Goal: Task Accomplishment & Management: Manage account settings

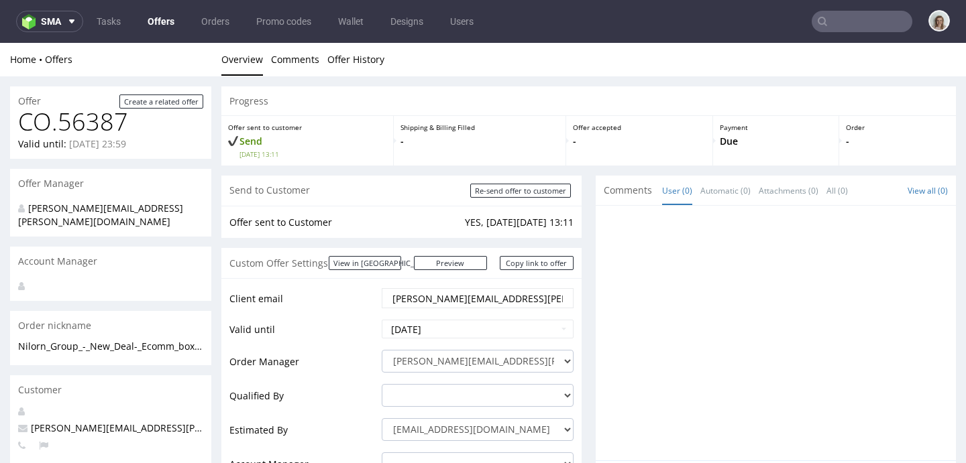
scroll to position [3, 0]
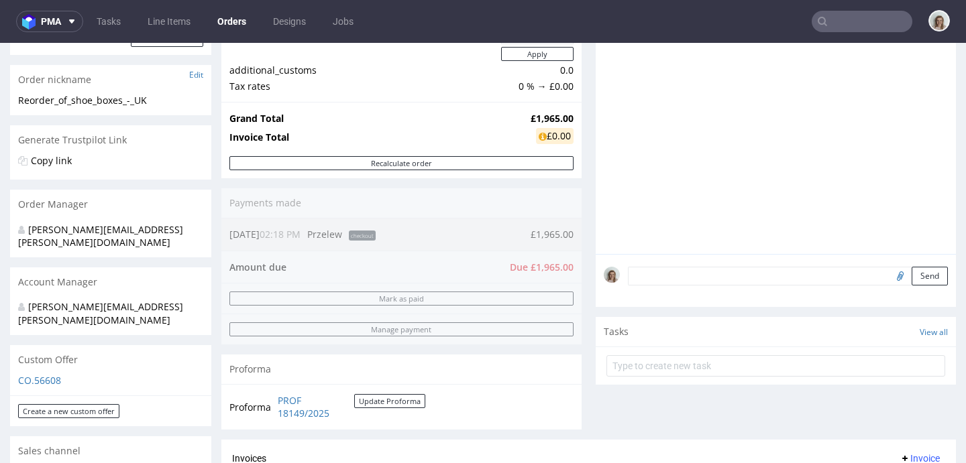
scroll to position [373, 0]
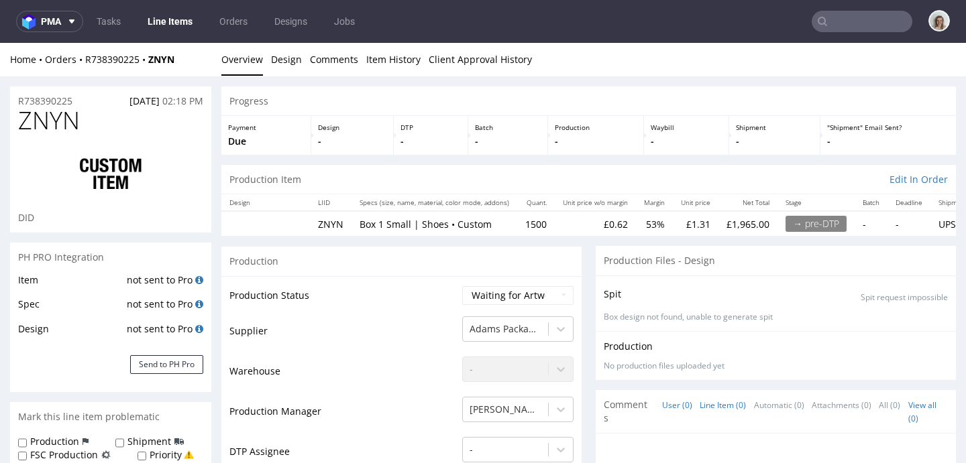
click at [714, 401] on link "Line Item (0)" at bounding box center [723, 405] width 46 height 29
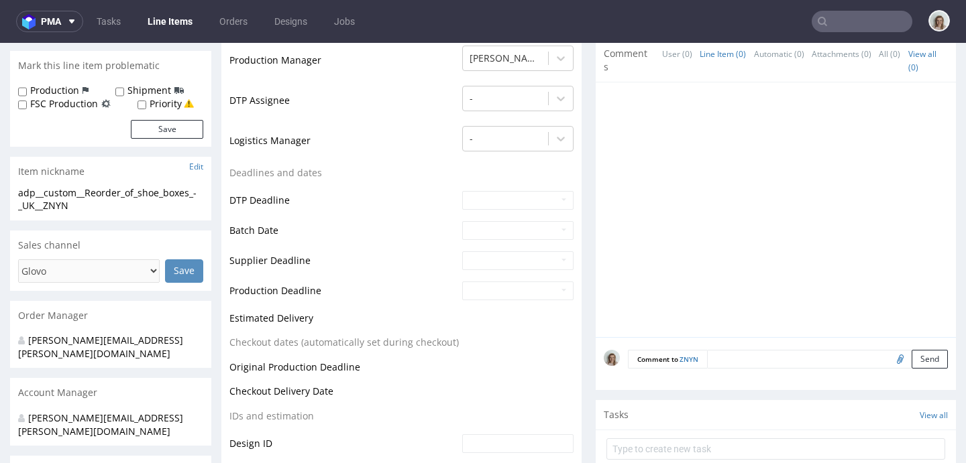
scroll to position [385, 0]
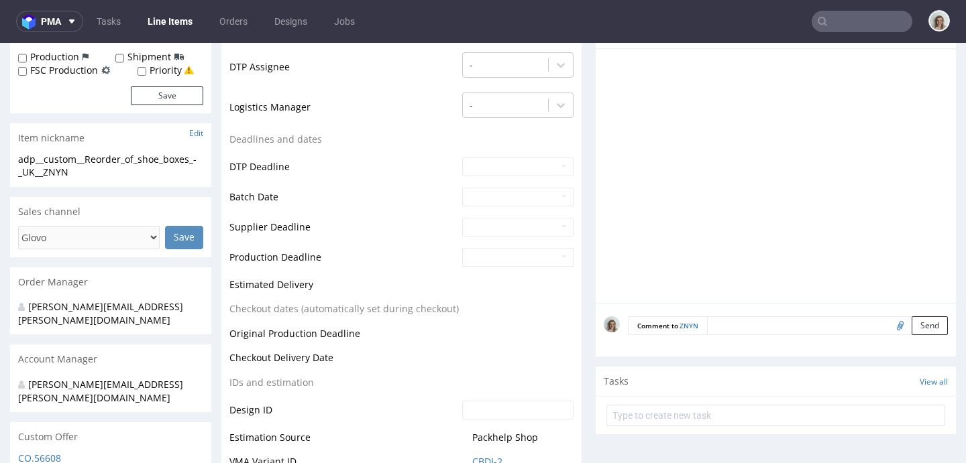
click at [716, 326] on textarea at bounding box center [827, 326] width 241 height 19
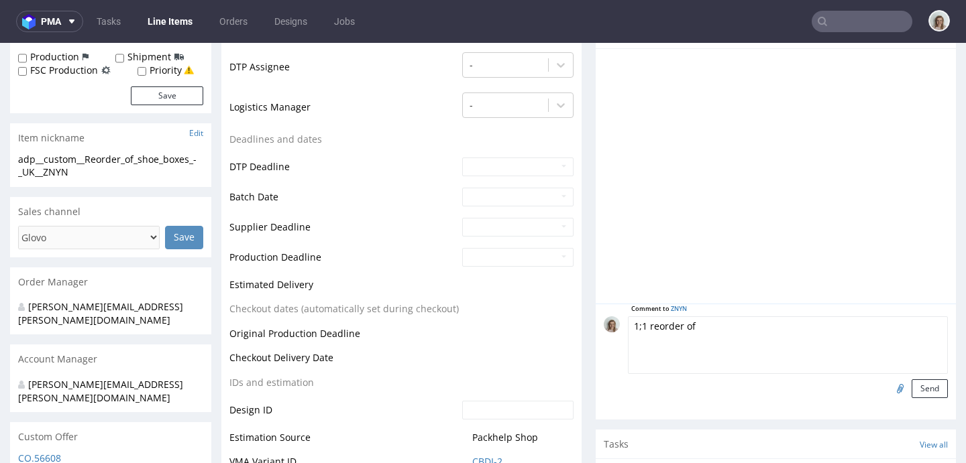
paste textarea "INKA"
type textarea "1;1 reorder of INKA, artwork confirmed"
click at [889, 388] on input "file" at bounding box center [898, 388] width 19 height 17
type input "C:\fakepath\tfpd__custom__THE_TROPIC_FEEL_SL_NEW_BOXES_3_-_shipping_to_UK__INKA…"
click at [912, 392] on button "Send" at bounding box center [930, 389] width 36 height 19
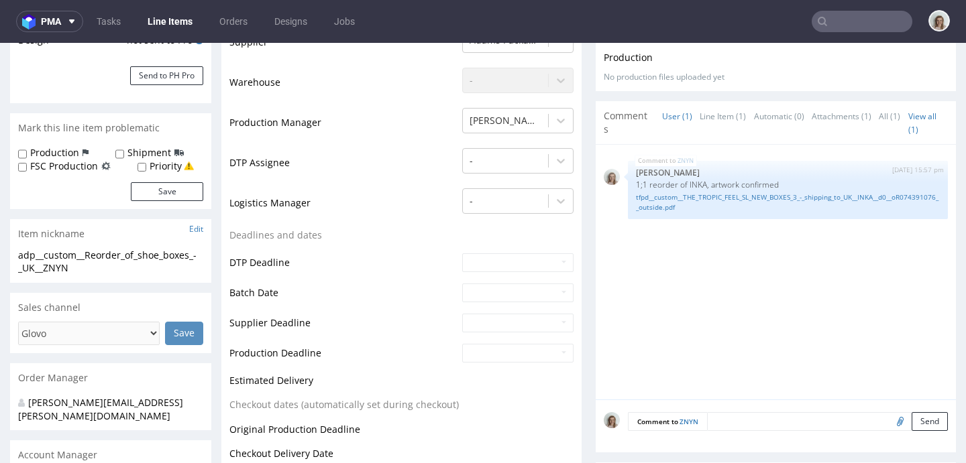
scroll to position [346, 0]
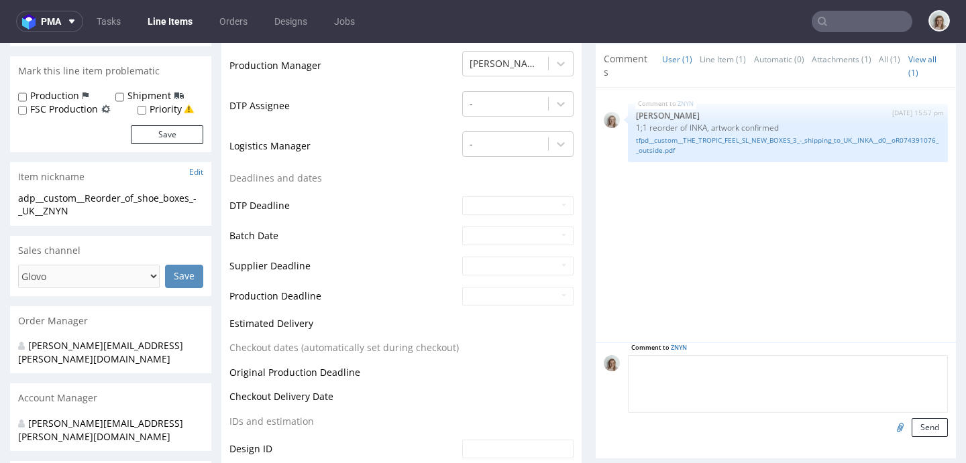
click at [705, 361] on textarea at bounding box center [788, 385] width 320 height 58
paste textarea "FSC: all the countries beside the [GEOGRAPHIC_DATA]."
type textarea "FSC: all the countries beside the [GEOGRAPHIC_DATA]."
click at [912, 425] on button "Send" at bounding box center [930, 428] width 36 height 19
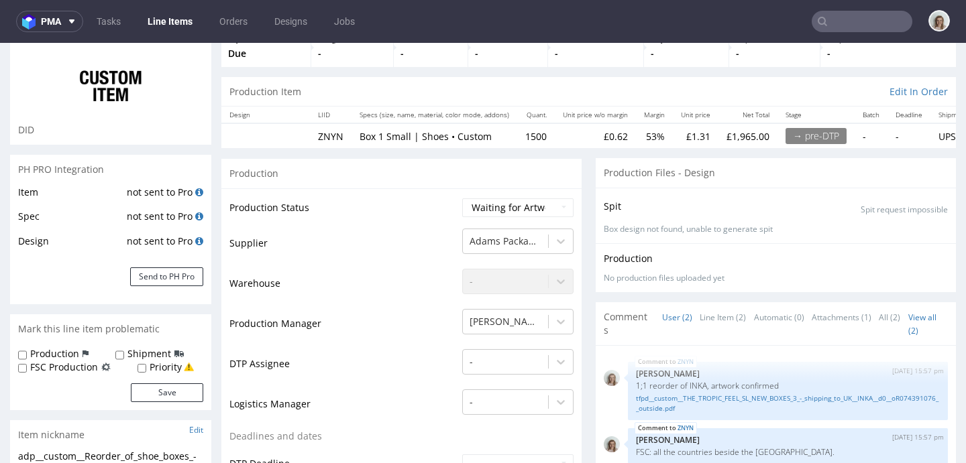
scroll to position [440, 0]
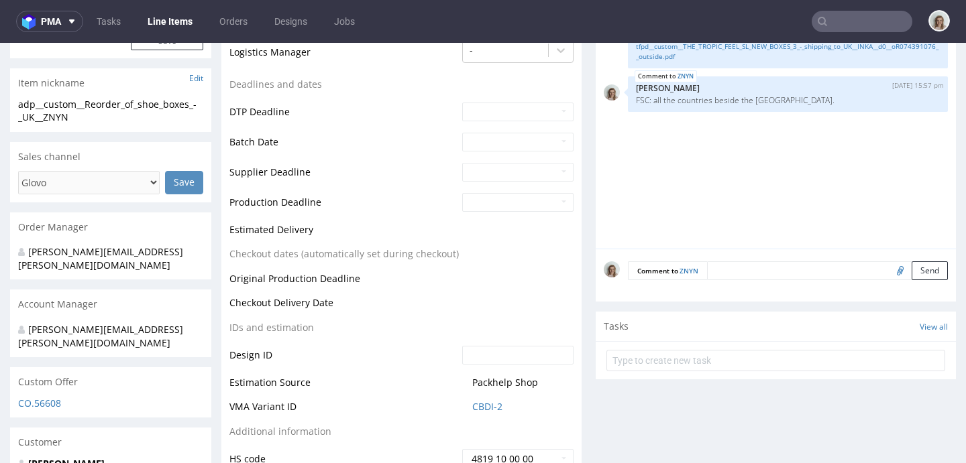
click at [738, 276] on textarea at bounding box center [827, 271] width 241 height 19
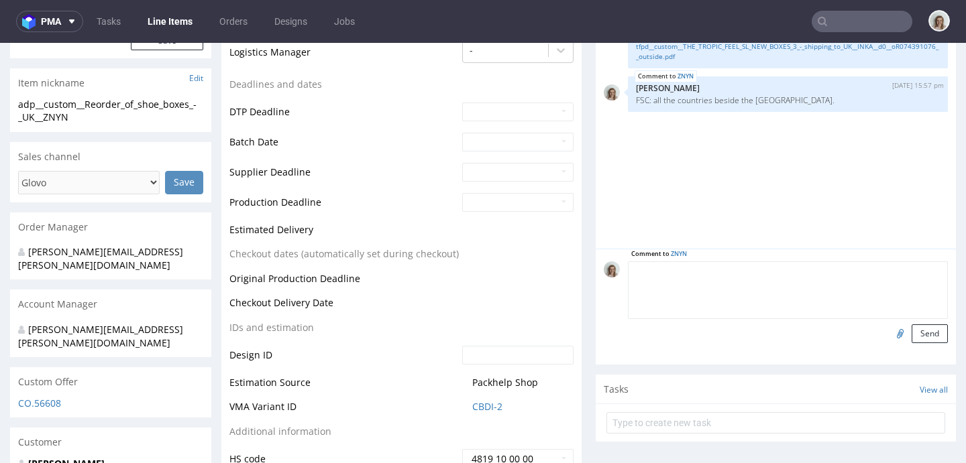
paste textarea "Production together with R403857813"
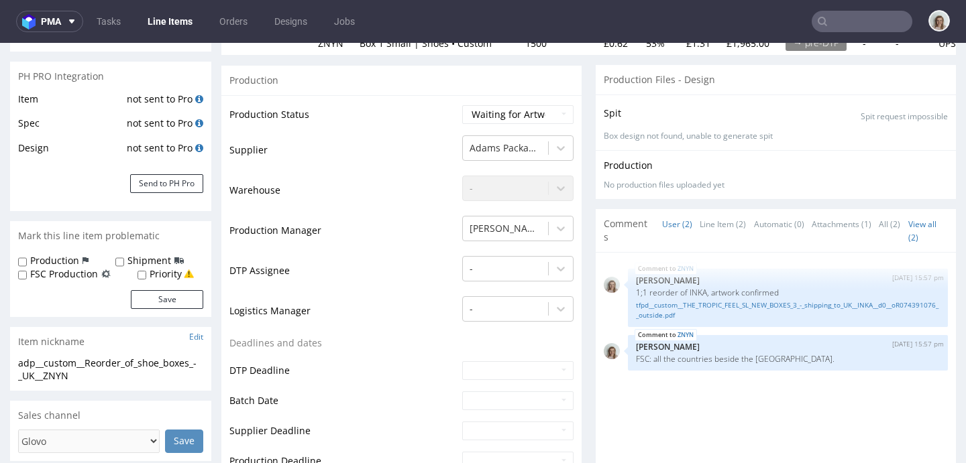
scroll to position [433, 0]
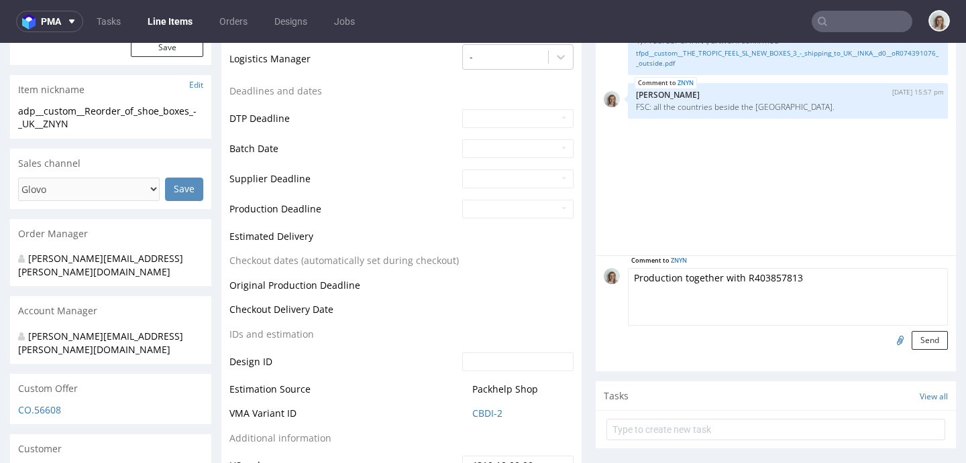
drag, startPoint x: 793, startPoint y: 275, endPoint x: 735, endPoint y: 278, distance: 57.8
click at [735, 278] on textarea "Production together with R403857813" at bounding box center [788, 297] width 320 height 58
paste textarea "541125849"
type textarea "Production together with R541125849"
click at [912, 339] on button "Send" at bounding box center [930, 340] width 36 height 19
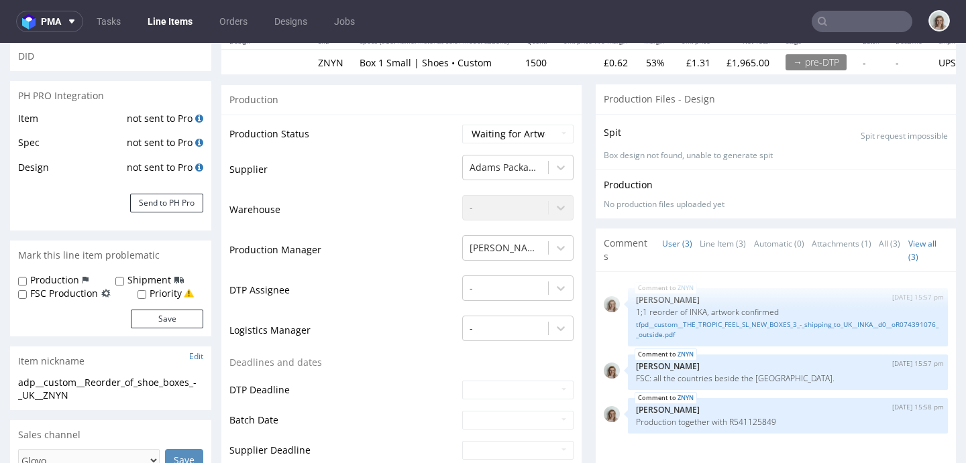
scroll to position [448, 0]
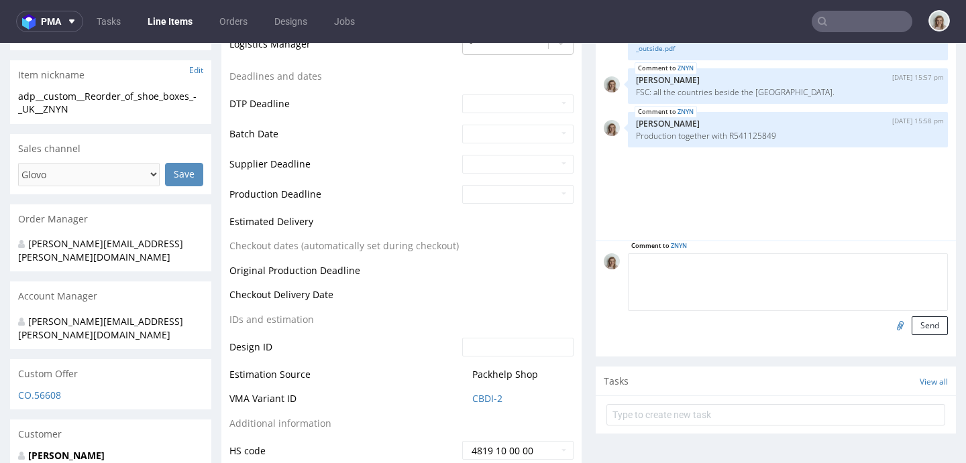
click at [720, 260] on textarea at bounding box center [788, 283] width 320 height 58
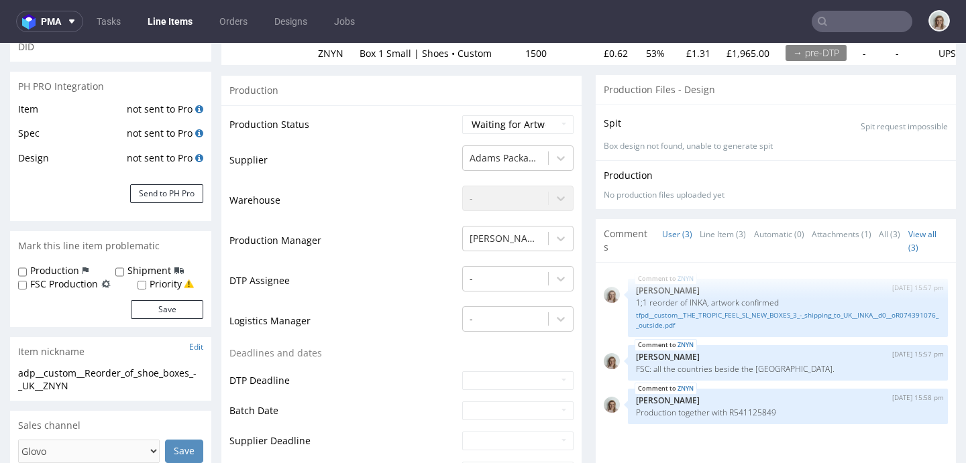
scroll to position [0, 0]
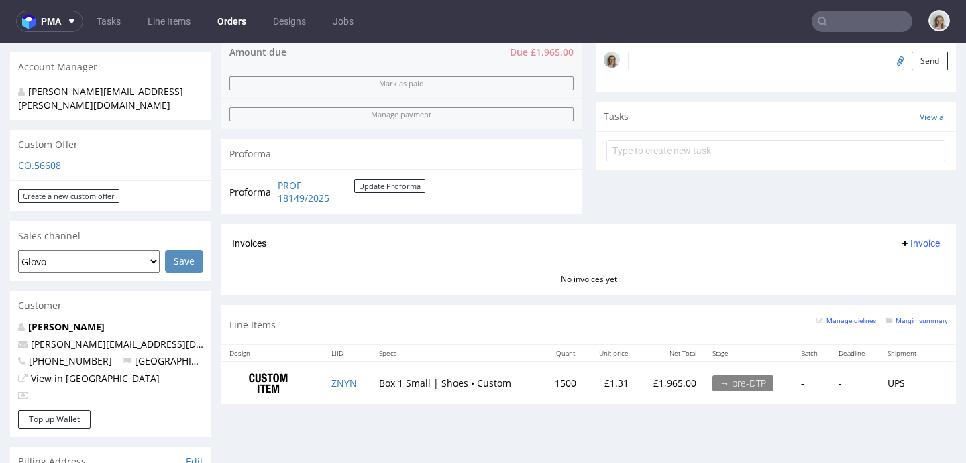
scroll to position [400, 0]
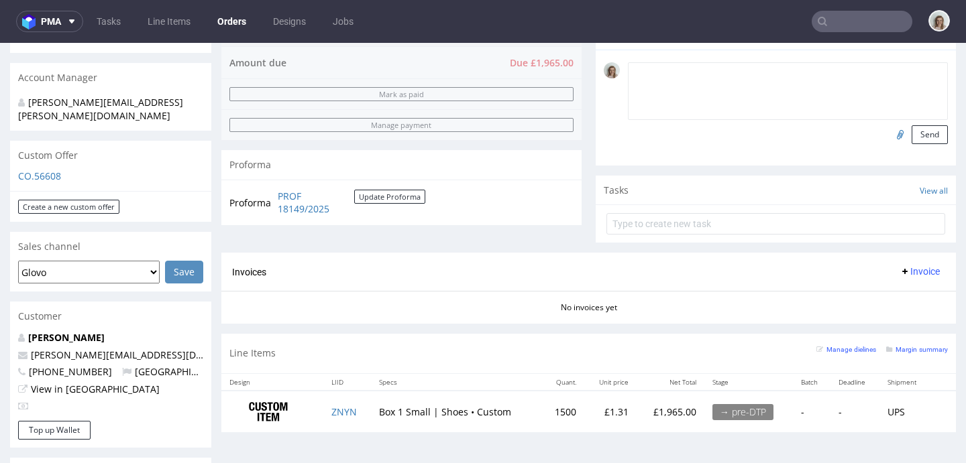
click at [653, 84] on textarea at bounding box center [788, 91] width 320 height 58
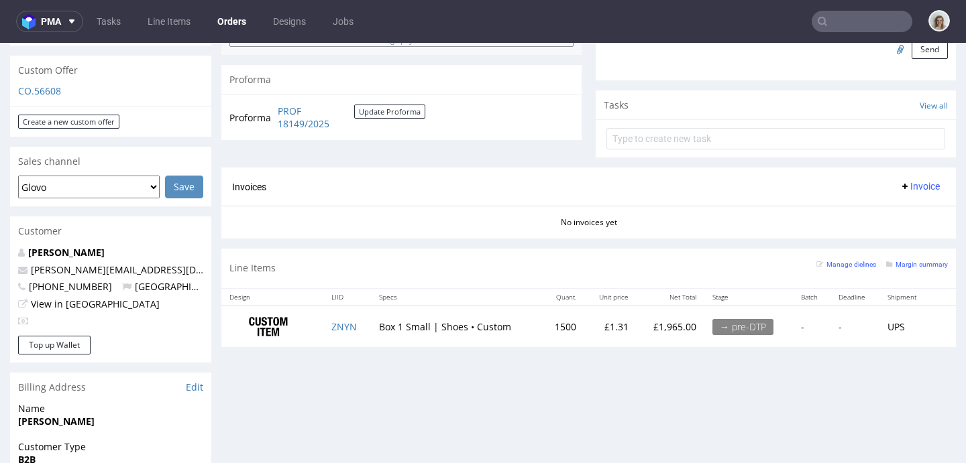
scroll to position [390, 0]
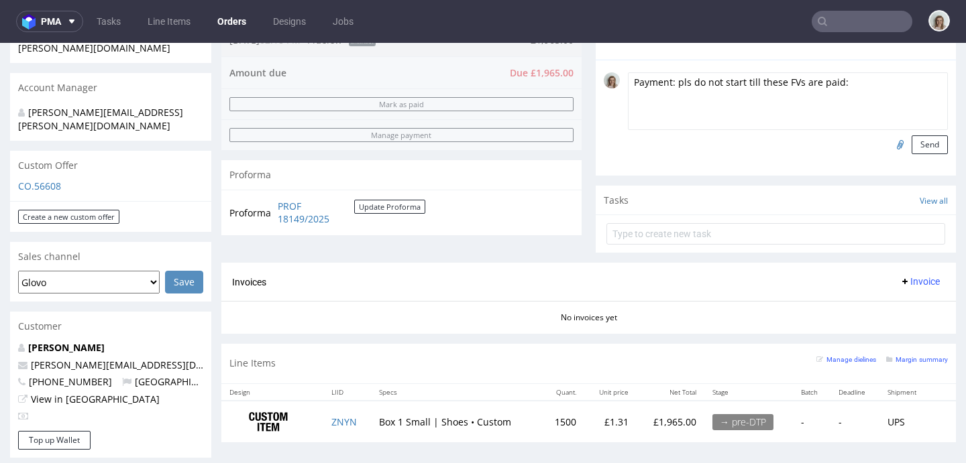
paste textarea "FV 215/8/2025 FV 441/8/2025 FV 1236/7/2025"
drag, startPoint x: 719, startPoint y: 134, endPoint x: 609, endPoint y: 99, distance: 115.4
click at [609, 99] on div "Payment: pls do not start till these FVs are paid: FV 215/8/2025 FV 441/8/2025 …" at bounding box center [776, 113] width 344 height 82
type textarea "Payment: pls do not start till these FVs are paid: FV 215/8/2025 FV 441/8/2025 …"
click at [912, 154] on button "Send" at bounding box center [930, 144] width 36 height 19
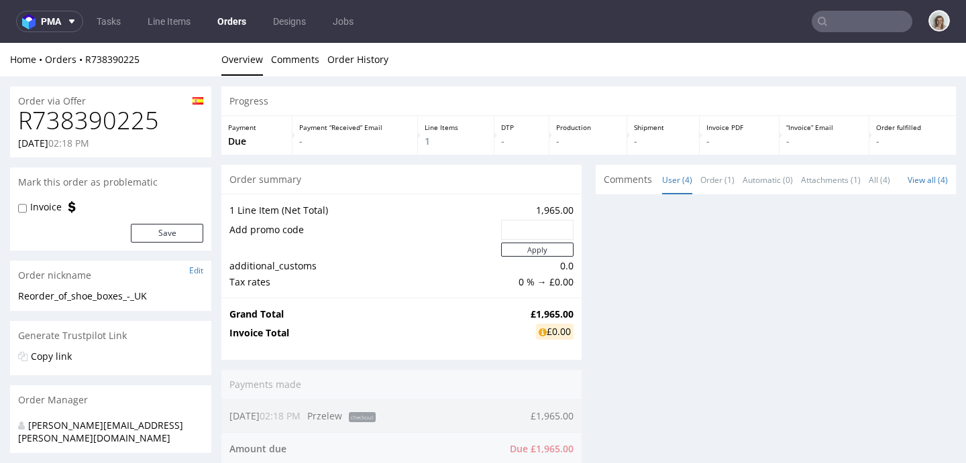
scroll to position [0, 0]
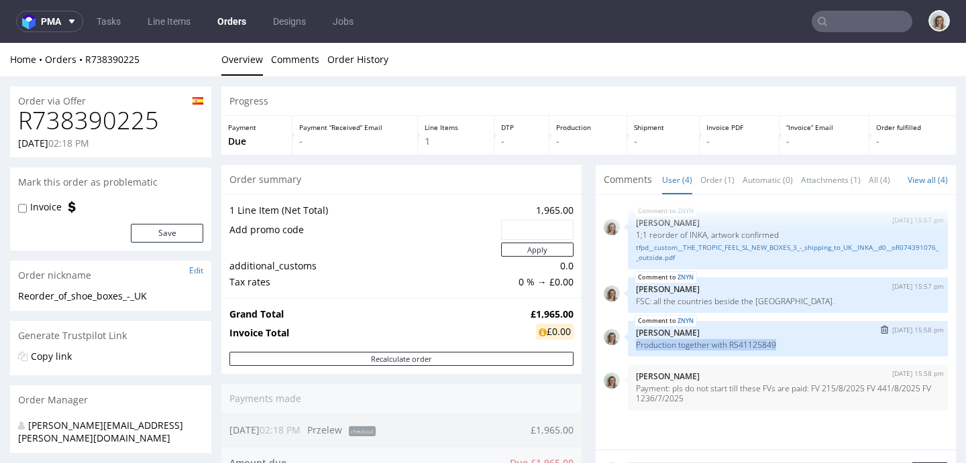
drag, startPoint x: 773, startPoint y: 358, endPoint x: 625, endPoint y: 361, distance: 147.6
click at [628, 357] on div "ZNYN 27th Aug 25 | 15:58 pm Monika Poźniak Production together with R541125849" at bounding box center [788, 339] width 320 height 36
copy p "Production together with R541125849"
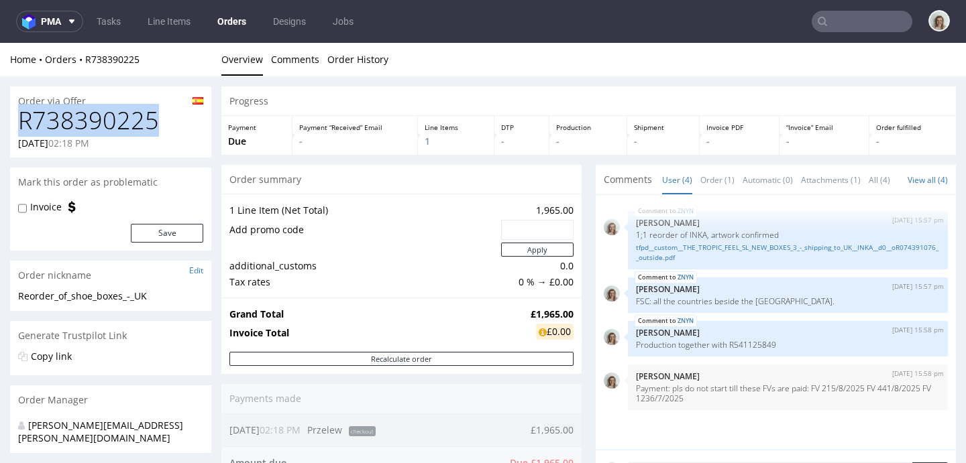
drag, startPoint x: 135, startPoint y: 119, endPoint x: 0, endPoint y: 117, distance: 134.8
copy h1 "R738390225"
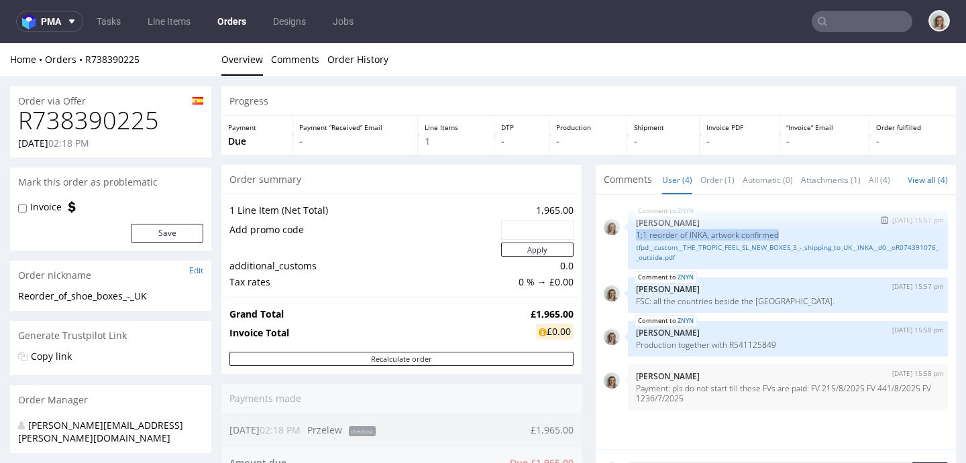
drag, startPoint x: 775, startPoint y: 245, endPoint x: 623, endPoint y: 247, distance: 152.3
click at [628, 247] on div "ZNYN 27th Aug 25 | 15:57 pm Monika Poźniak 1;1 reorder of INKA, artwork confirm…" at bounding box center [788, 240] width 320 height 58
copy p "1;1 reorder of INKA, artwork confirmed"
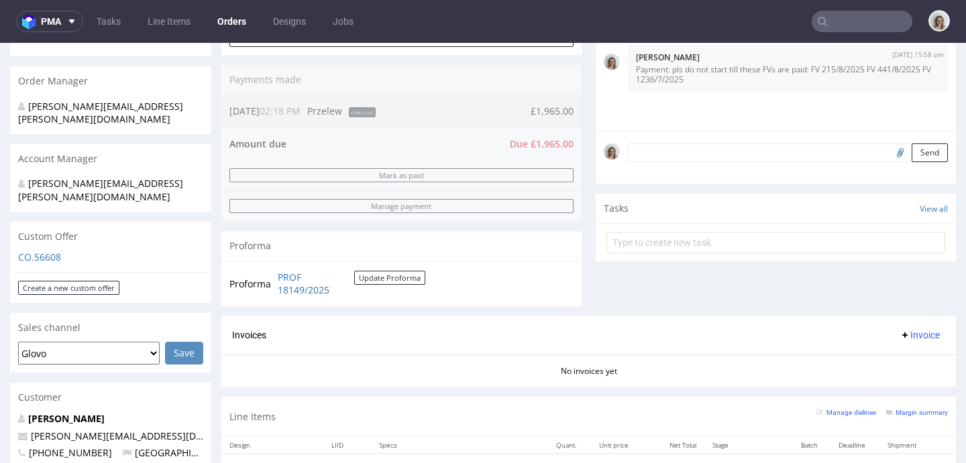
scroll to position [445, 0]
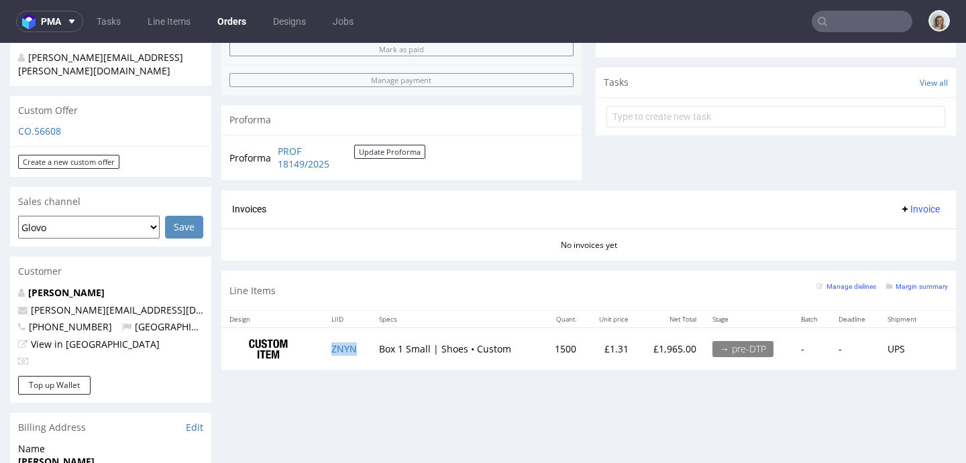
click at [341, 358] on td "ZNYN" at bounding box center [347, 349] width 48 height 42
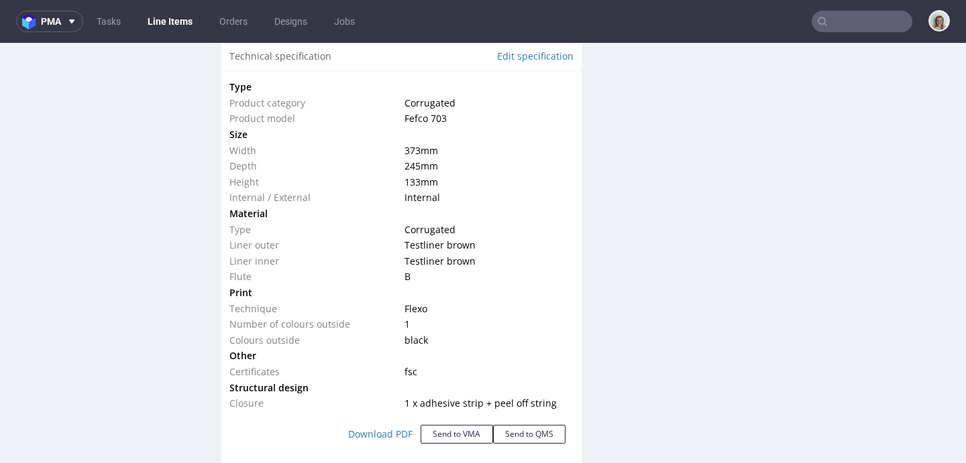
scroll to position [1401, 0]
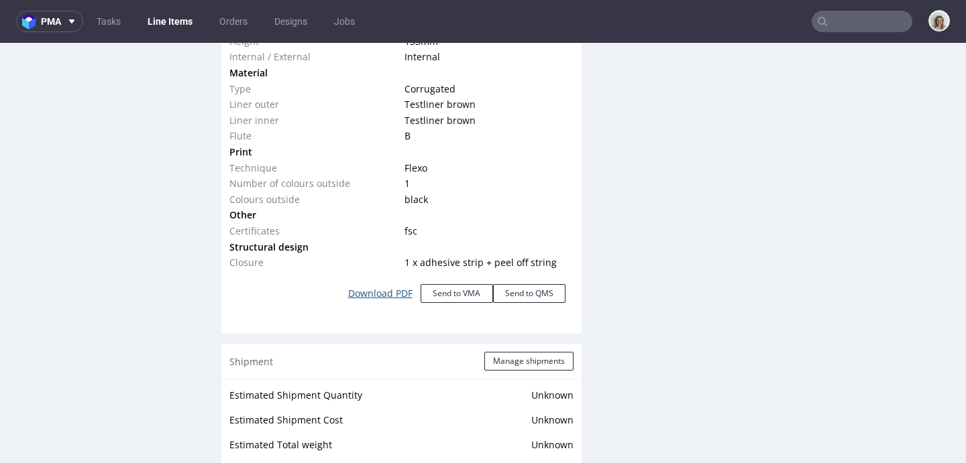
click at [390, 296] on link "Download PDF" at bounding box center [380, 294] width 80 height 30
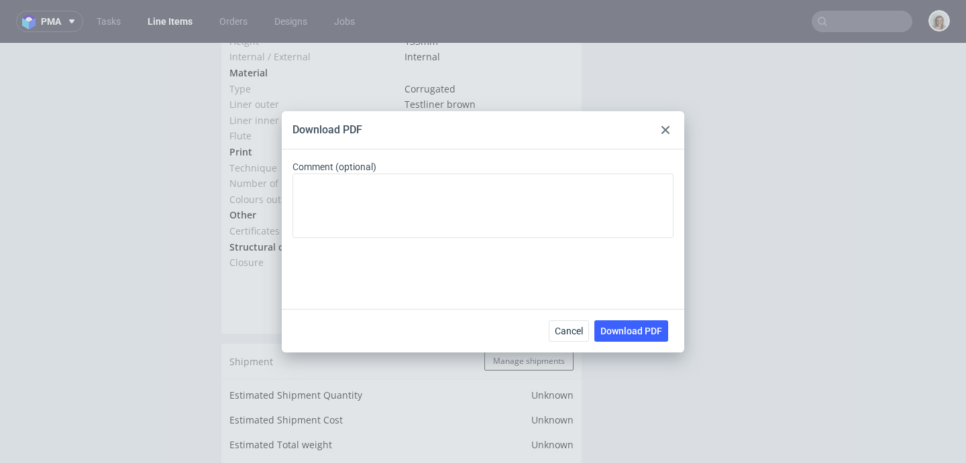
drag, startPoint x: 628, startPoint y: 325, endPoint x: 502, endPoint y: 239, distance: 152.0
click at [628, 327] on span "Download PDF" at bounding box center [631, 331] width 62 height 9
drag, startPoint x: 667, startPoint y: 133, endPoint x: 595, endPoint y: 28, distance: 127.4
click at [667, 133] on icon at bounding box center [665, 130] width 8 height 8
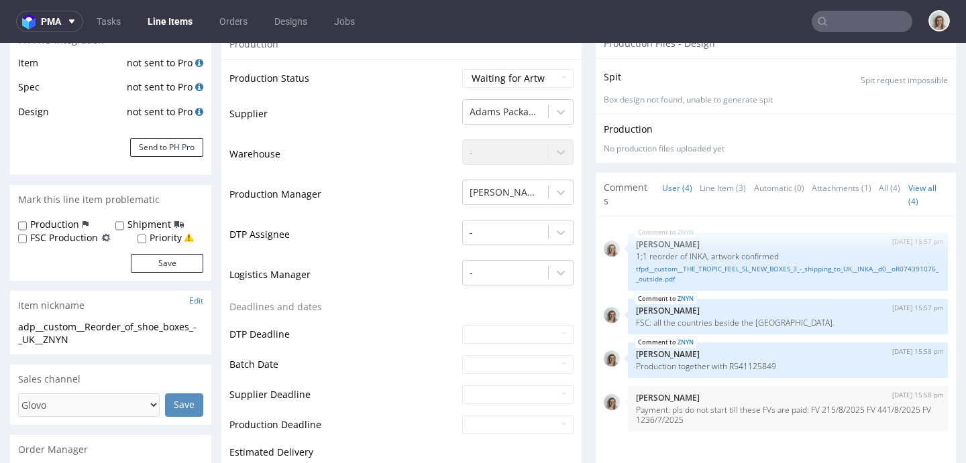
scroll to position [218, 0]
drag, startPoint x: 771, startPoint y: 318, endPoint x: 618, endPoint y: 319, distance: 153.6
click at [628, 319] on div "ZNYN 27th Aug 25 | 15:57 pm Monika Poźniak FSC: all the countries beside the US." at bounding box center [788, 316] width 320 height 36
copy p "FSC: all the countries beside the US."
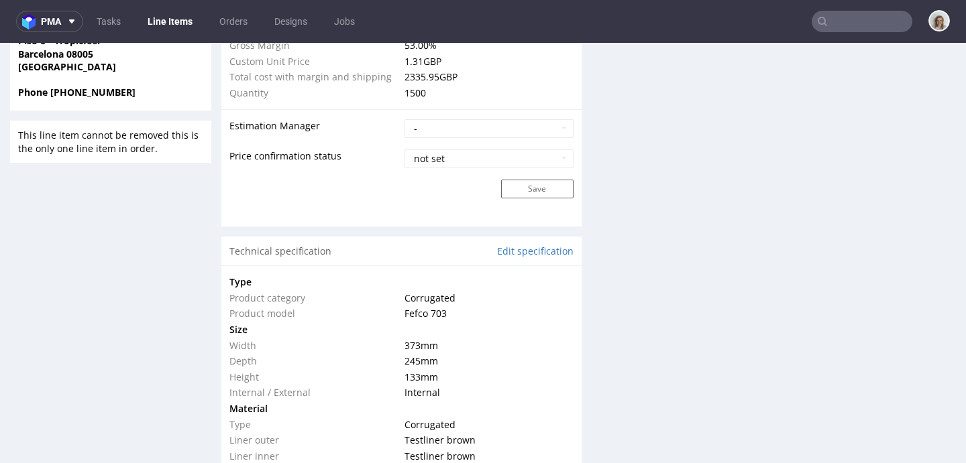
scroll to position [1303, 0]
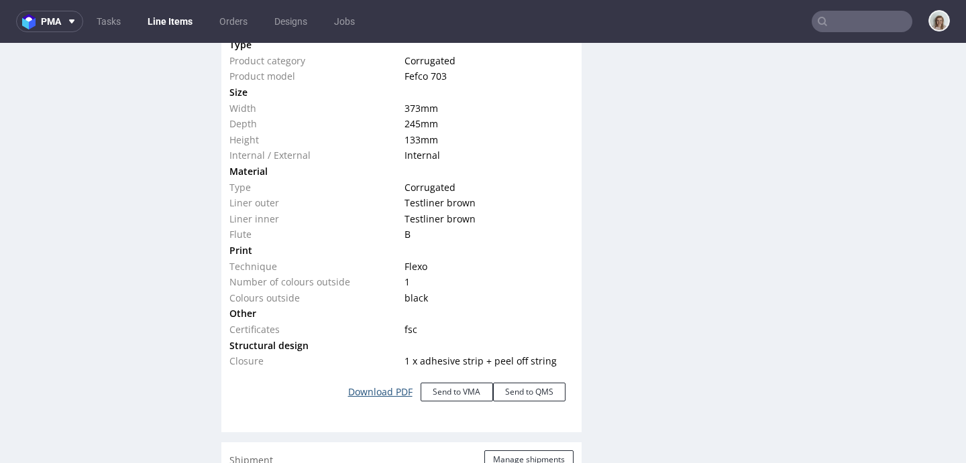
click at [380, 395] on link "Download PDF" at bounding box center [380, 393] width 80 height 30
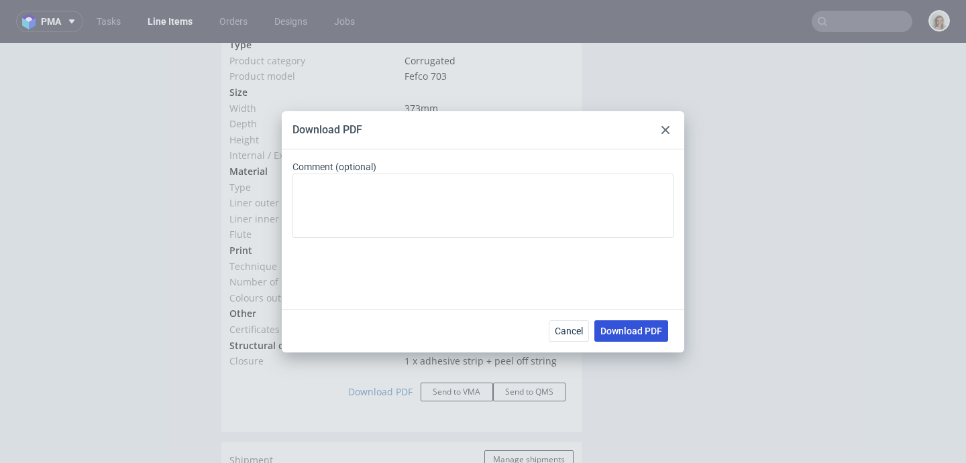
click at [624, 331] on span "Download PDF" at bounding box center [631, 331] width 62 height 9
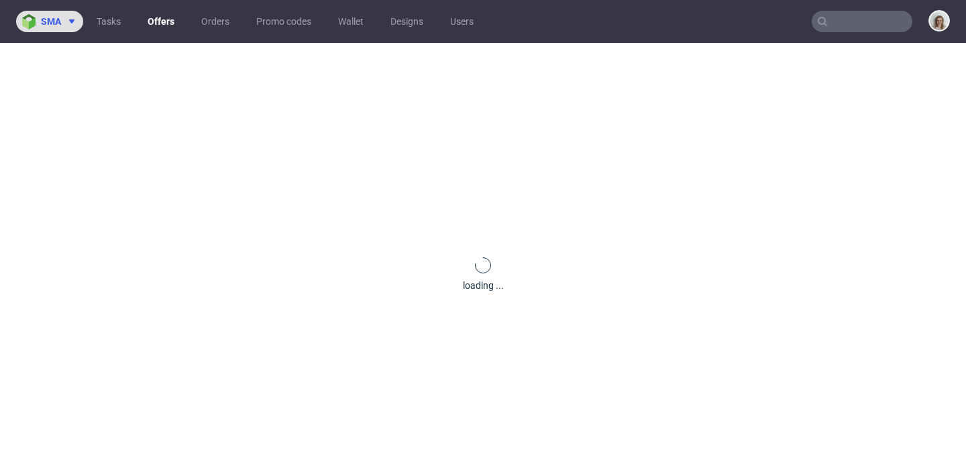
click at [62, 25] on span at bounding box center [69, 21] width 16 height 11
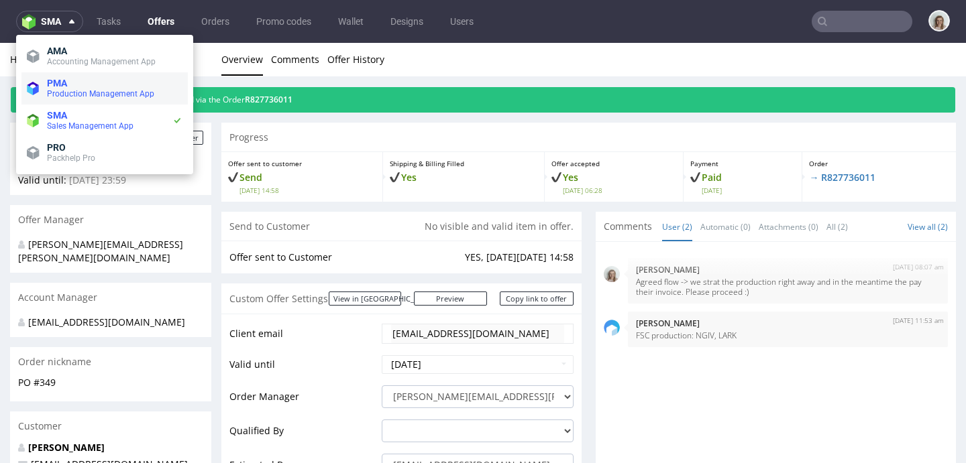
click at [81, 98] on span "Production Management App" at bounding box center [100, 93] width 107 height 9
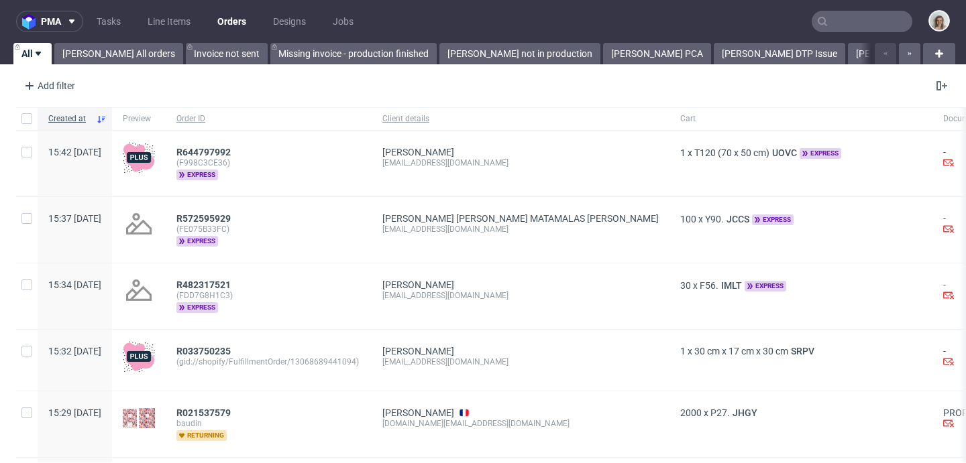
click at [849, 22] on input "text" at bounding box center [862, 21] width 101 height 21
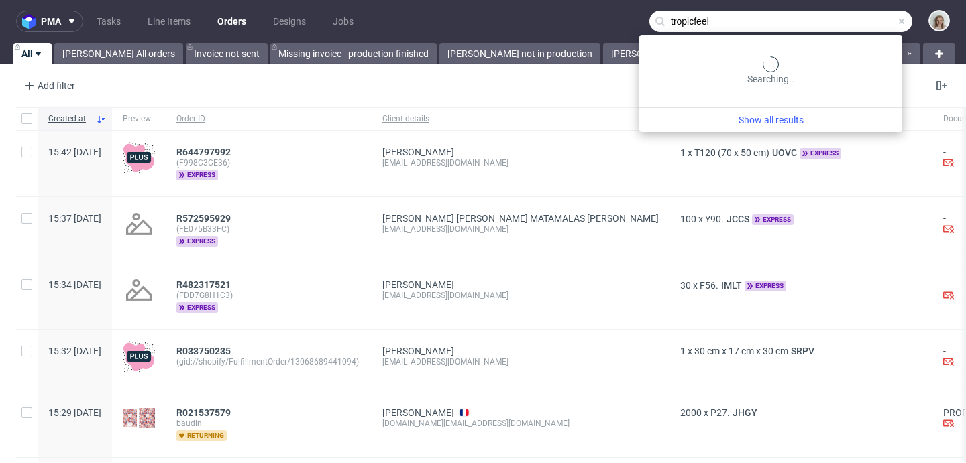
type input "tropicfeel"
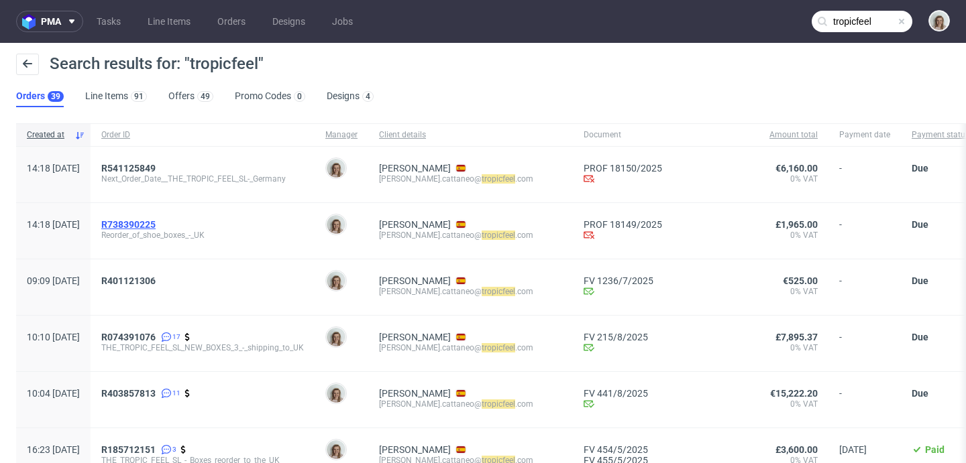
click at [156, 224] on span "R738390225" at bounding box center [128, 224] width 54 height 11
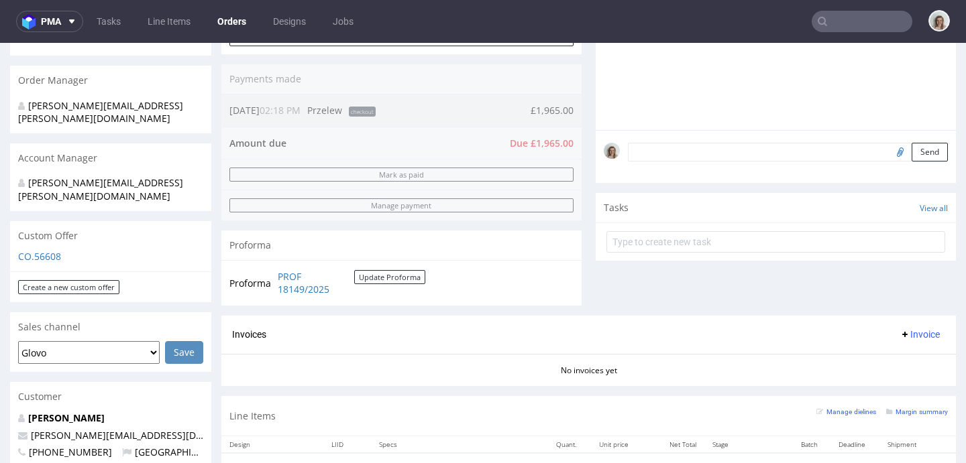
scroll to position [454, 0]
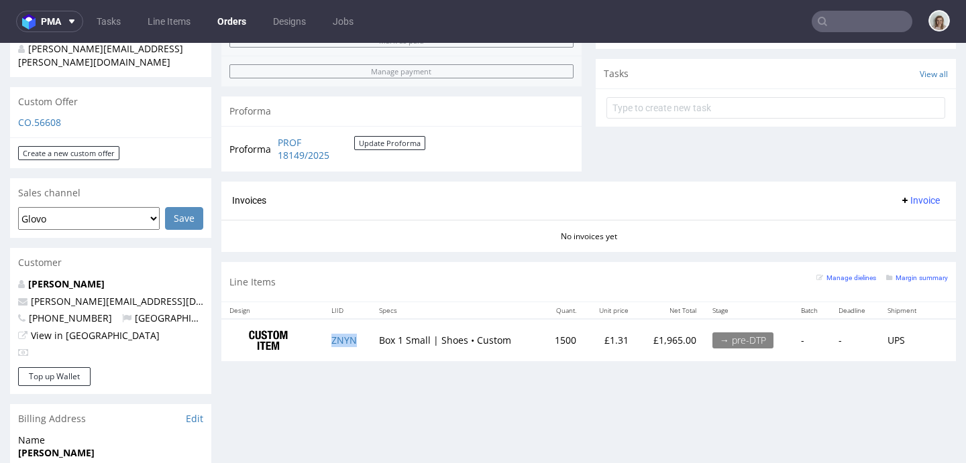
click at [358, 338] on td "ZNYN" at bounding box center [347, 340] width 48 height 42
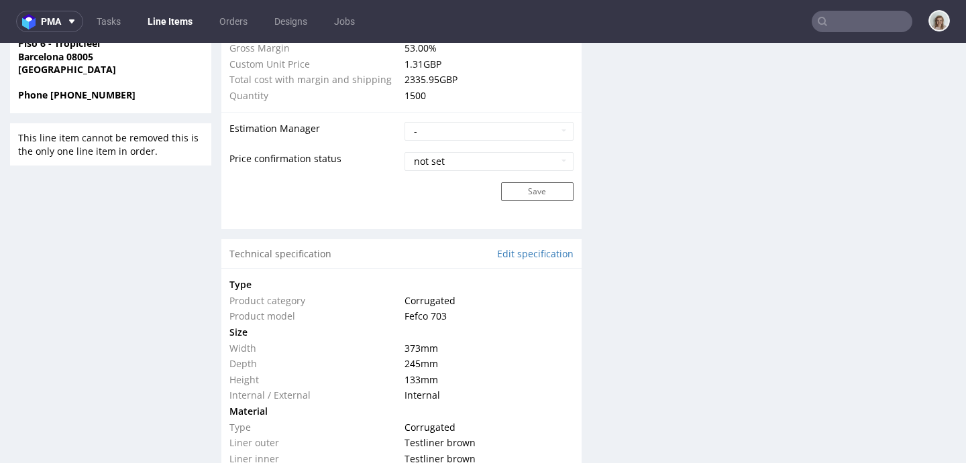
scroll to position [1515, 0]
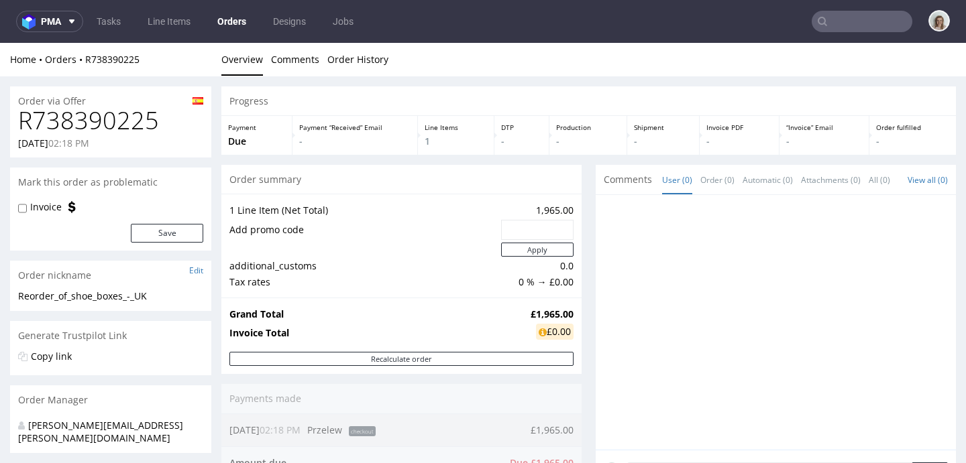
type input "tropicfeel"
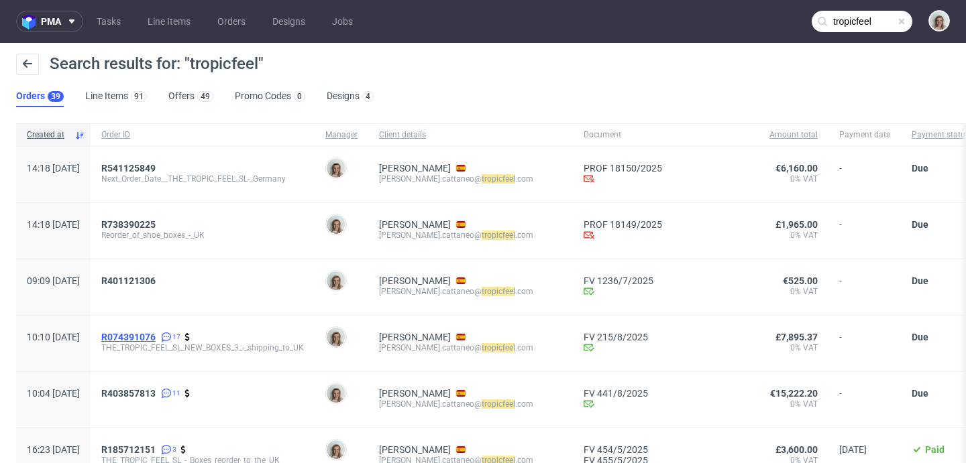
click at [156, 334] on span "R074391076" at bounding box center [128, 337] width 54 height 11
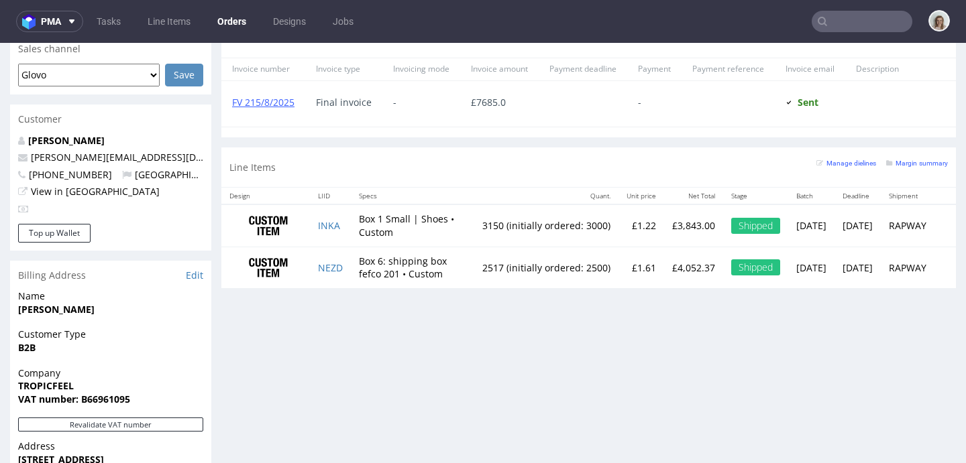
scroll to position [614, 0]
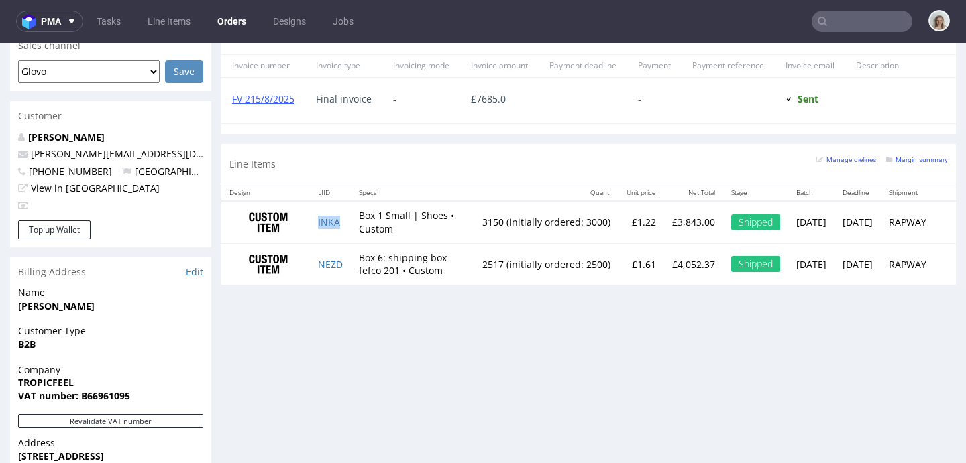
click at [341, 223] on td "INKA" at bounding box center [330, 222] width 41 height 42
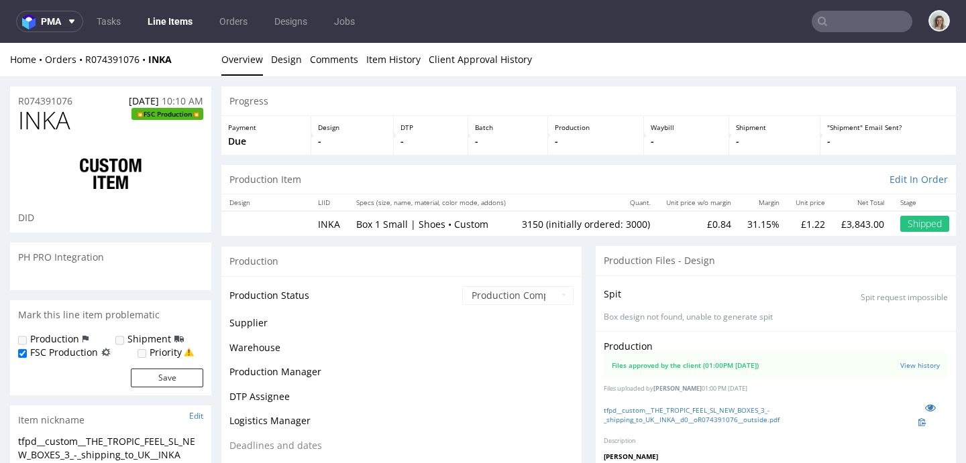
scroll to position [884, 0]
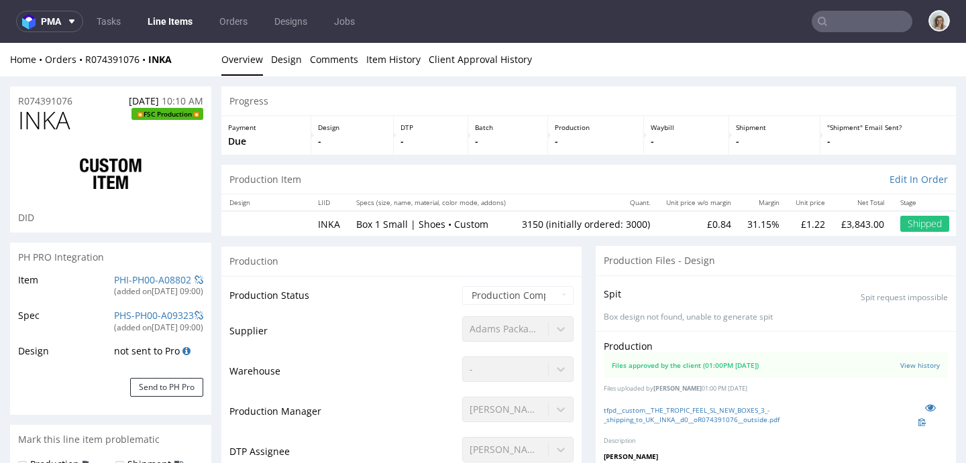
type input "3150"
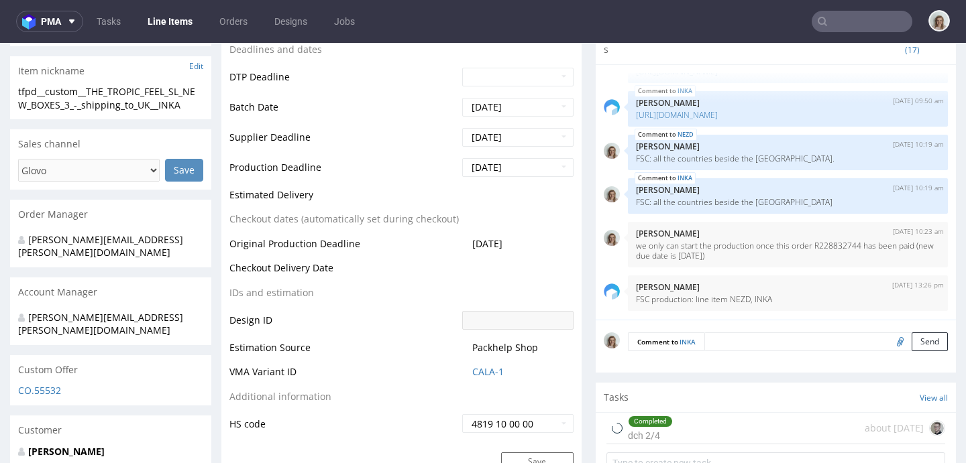
select select "in_progress"
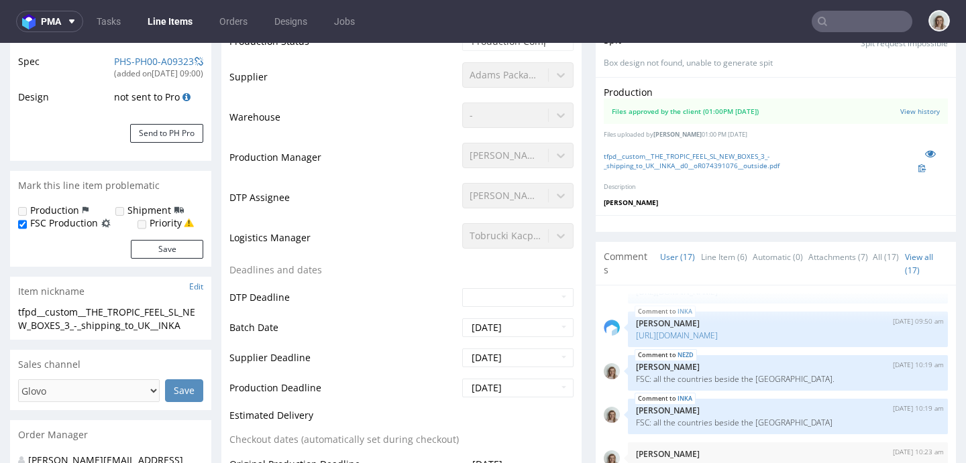
scroll to position [189, 0]
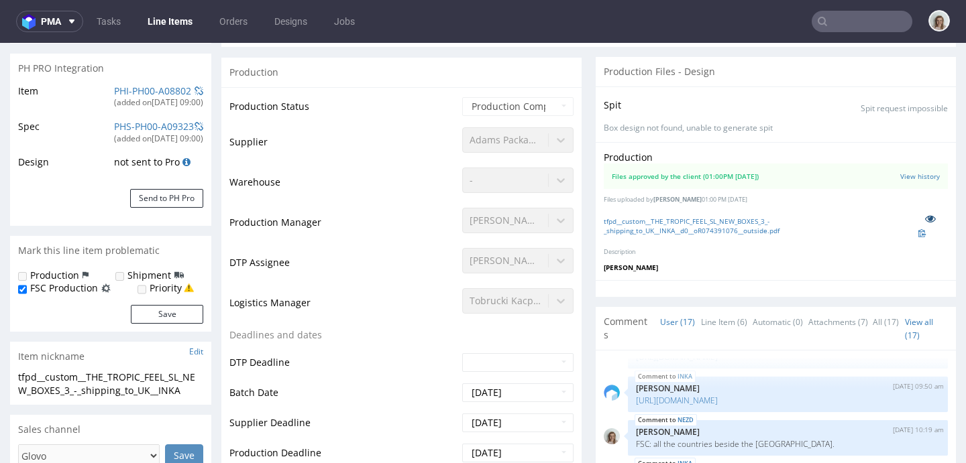
click at [925, 217] on icon at bounding box center [930, 218] width 11 height 9
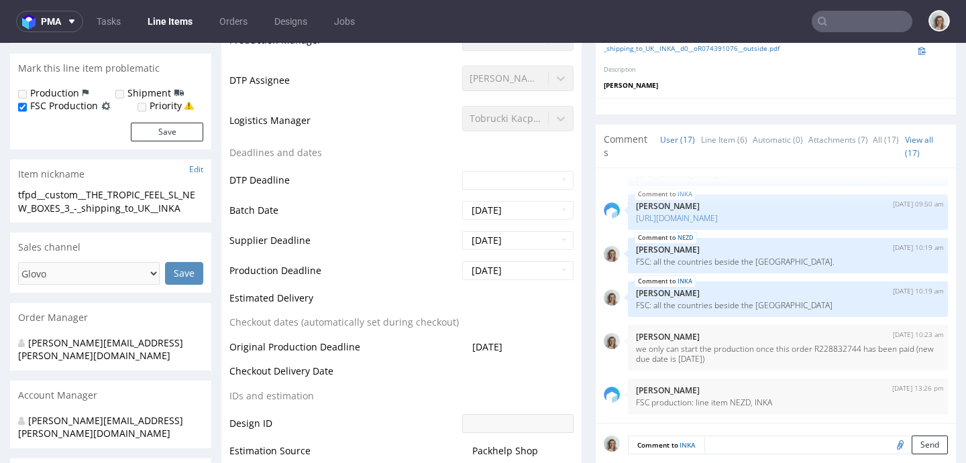
scroll to position [530, 0]
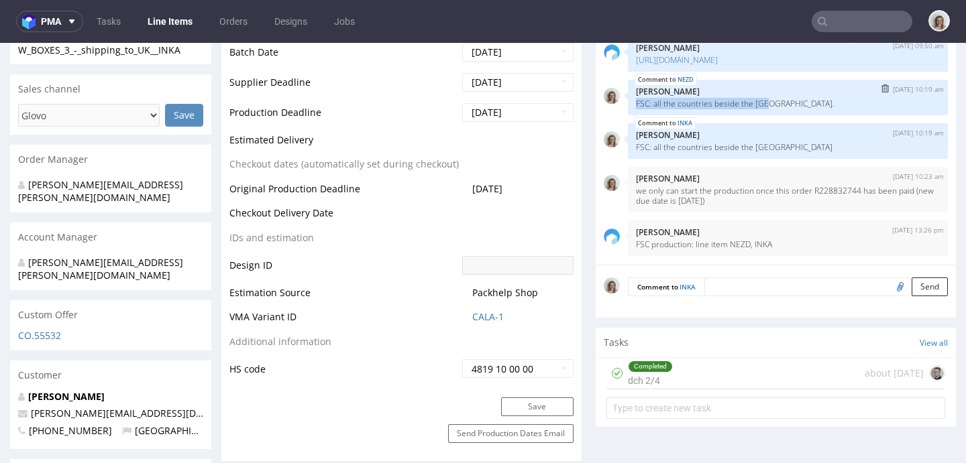
drag, startPoint x: 773, startPoint y: 105, endPoint x: 619, endPoint y: 107, distance: 153.6
click at [628, 107] on div "NEZD 8th Jul 25 | 10:19 am Monika Poźniak FSC: all the countries beside the US." at bounding box center [788, 98] width 320 height 36
copy p "FSC: all the countries beside the US."
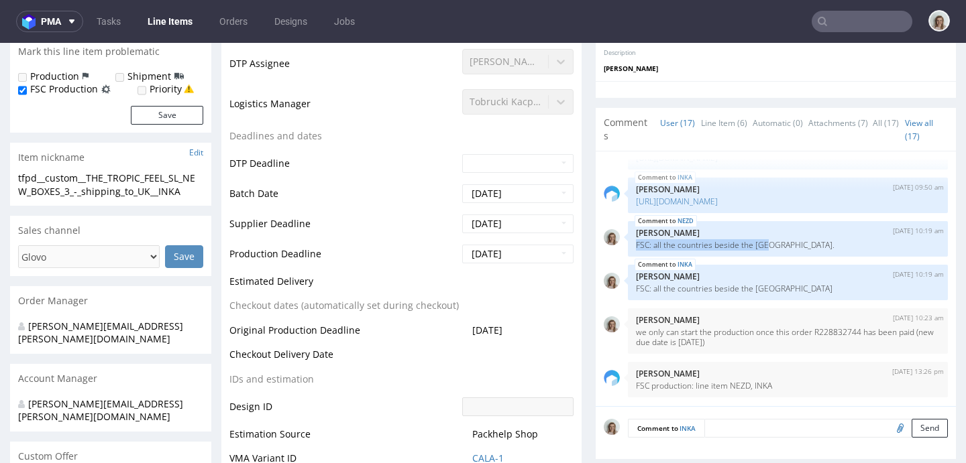
scroll to position [0, 0]
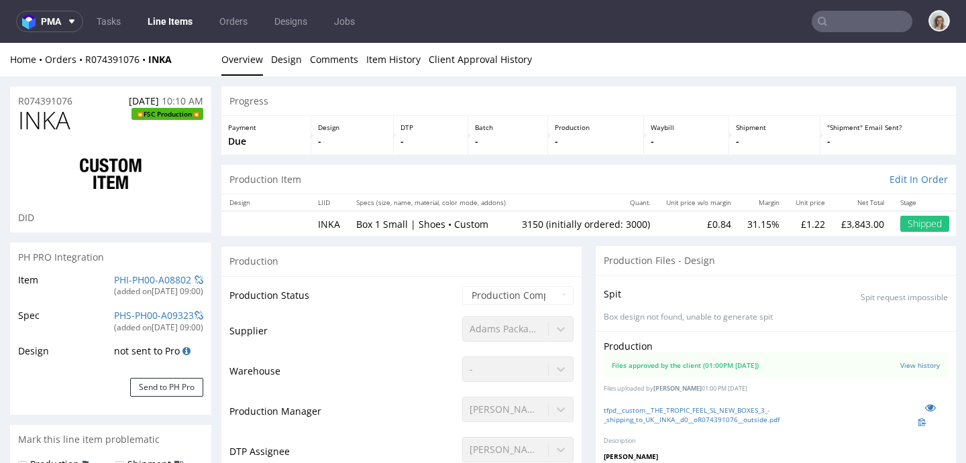
click at [109, 65] on div "Home Orders R074391076 INKA" at bounding box center [110, 59] width 201 height 13
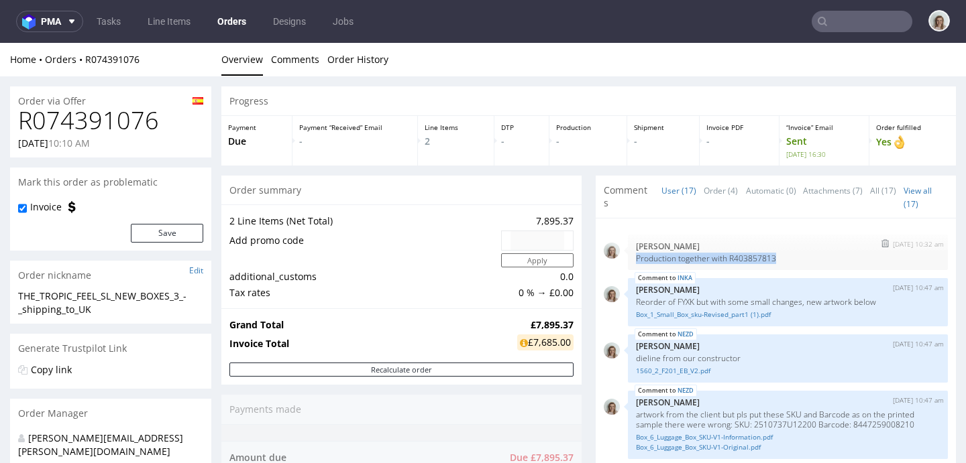
drag, startPoint x: 763, startPoint y: 256, endPoint x: 624, endPoint y: 260, distance: 138.2
click at [628, 260] on div "25th Jun 25 | 10:32 am Monika Poźniak Production together with R403857813" at bounding box center [788, 253] width 320 height 36
copy p "Production together with R403857813"
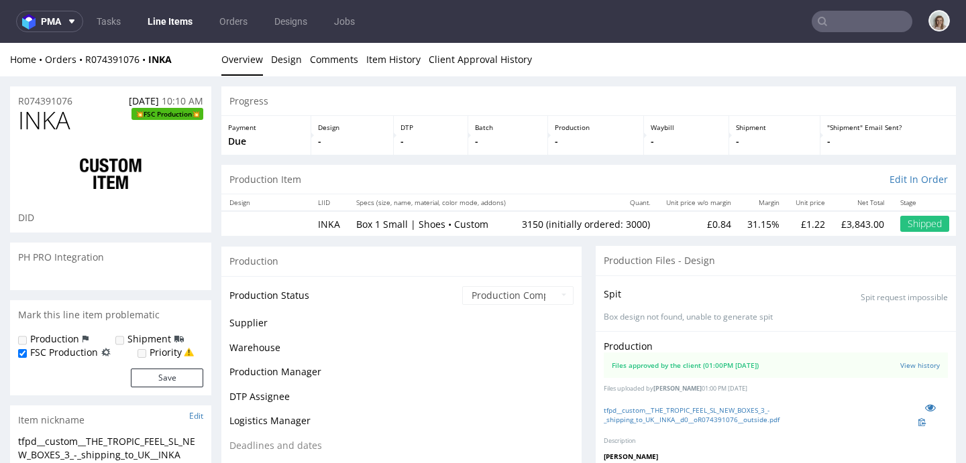
scroll to position [884, 0]
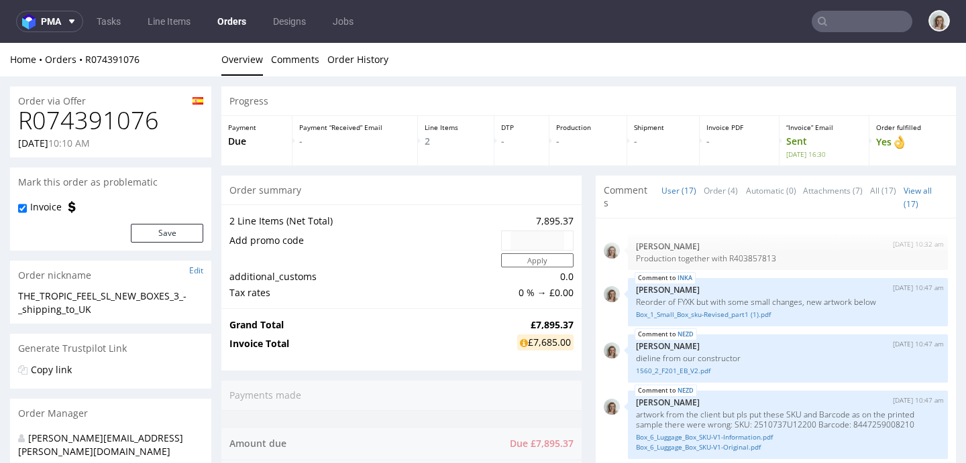
scroll to position [884, 0]
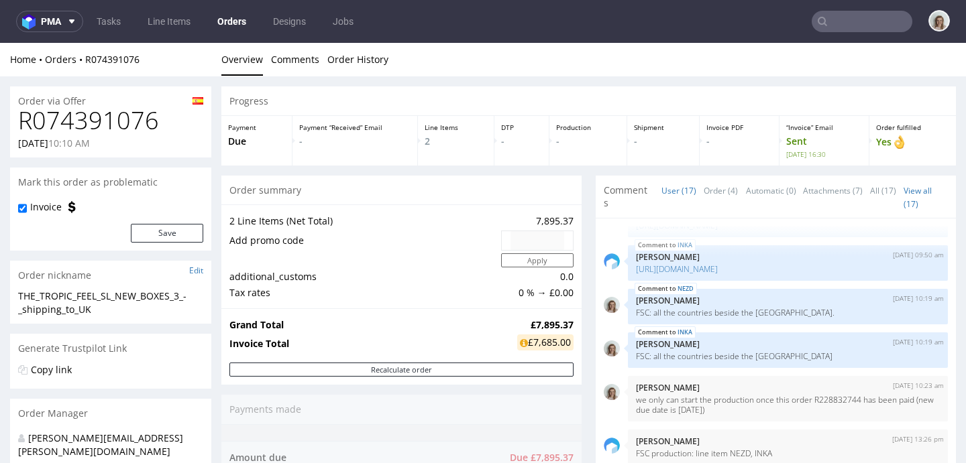
type input "tropicfeel"
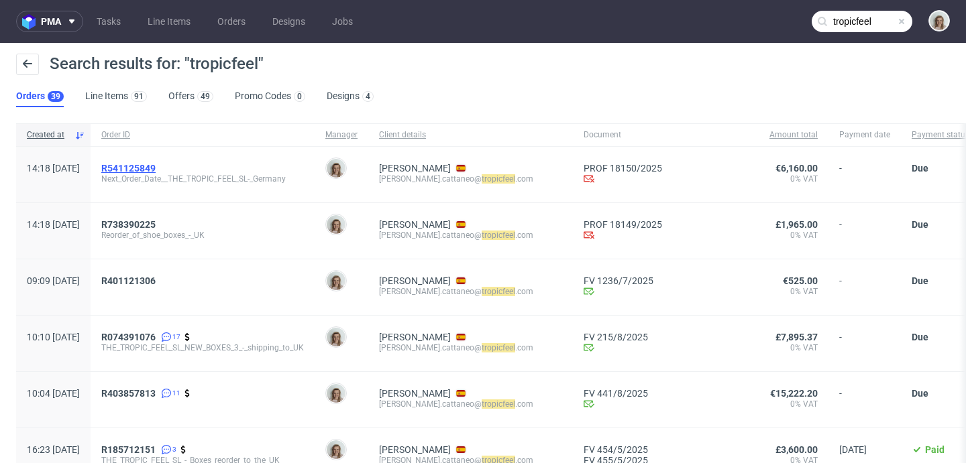
click at [156, 166] on span "R541125849" at bounding box center [128, 168] width 54 height 11
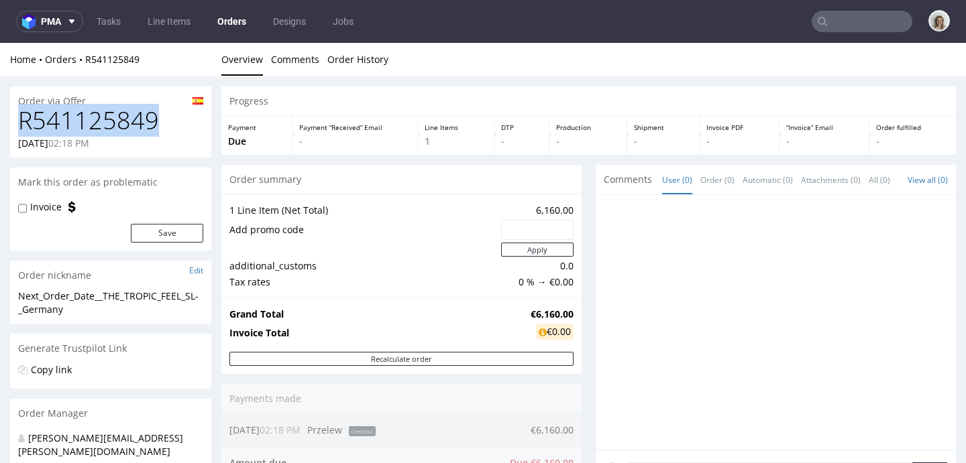
drag, startPoint x: 175, startPoint y: 126, endPoint x: 0, endPoint y: 122, distance: 175.1
copy h1 "R541125849"
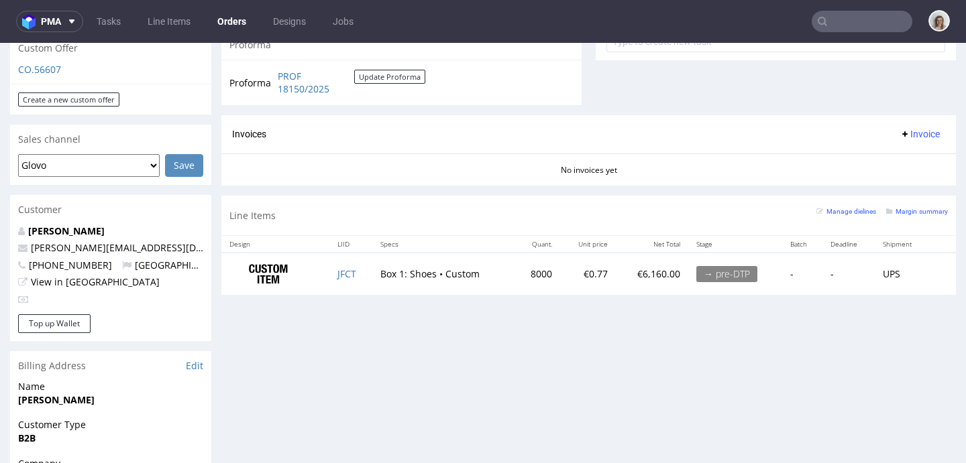
scroll to position [271, 0]
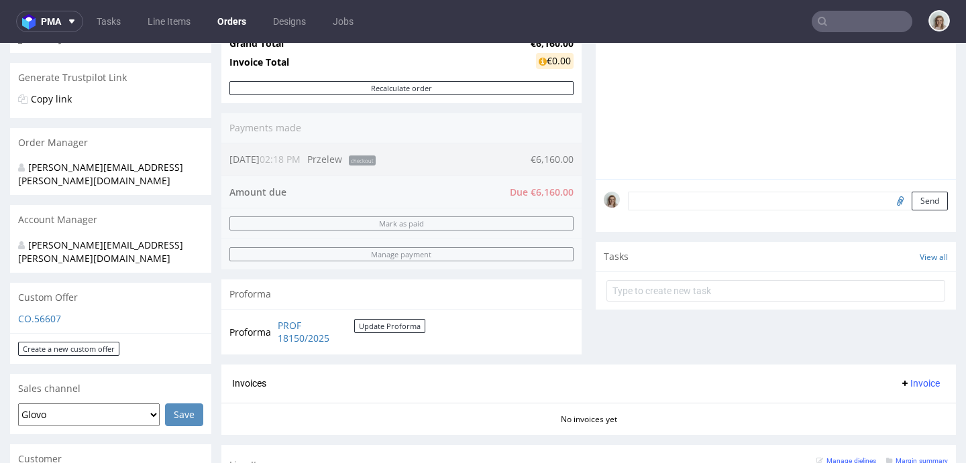
click at [669, 211] on textarea at bounding box center [788, 201] width 320 height 19
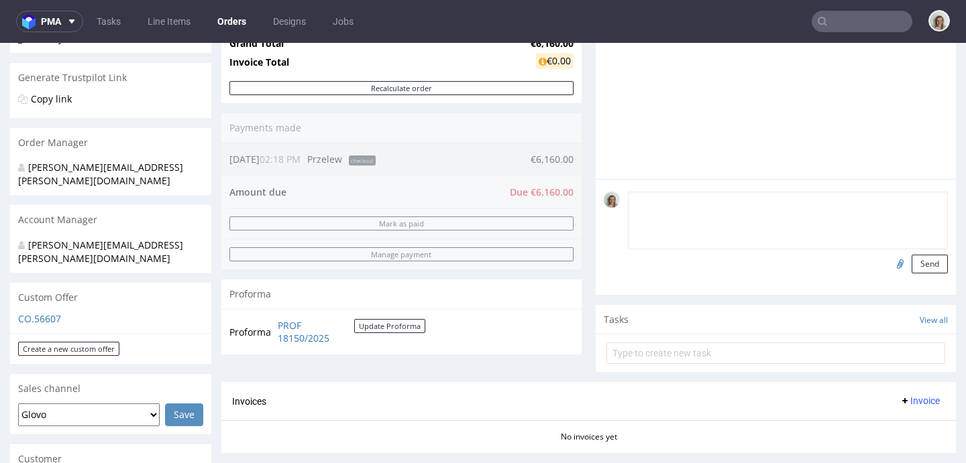
scroll to position [0, 0]
paste textarea "Payment: pls do not start till these FVs are paid: FV 215/8/2025 FV 441/8/2025 …"
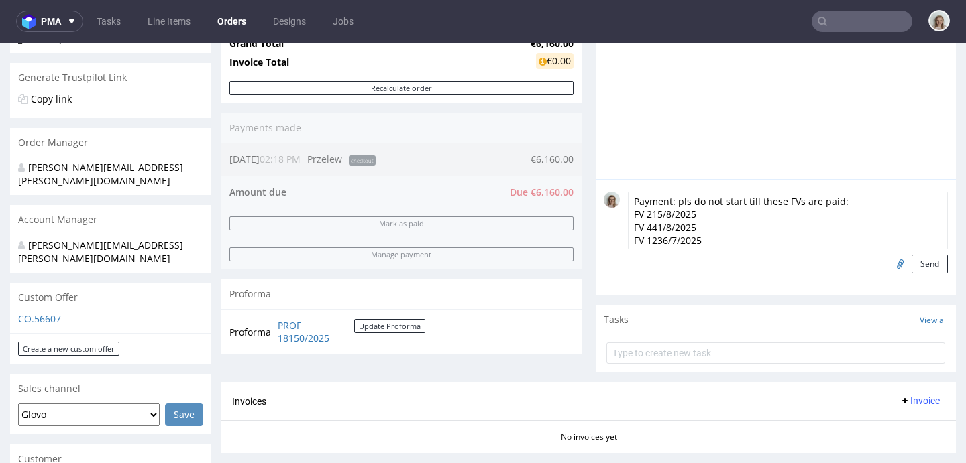
scroll to position [1, 0]
type textarea "Payment: pls do not start till these FVs are paid: FV 215/8/2025 FV 441/8/2025 …"
click at [912, 274] on button "Send" at bounding box center [930, 264] width 36 height 19
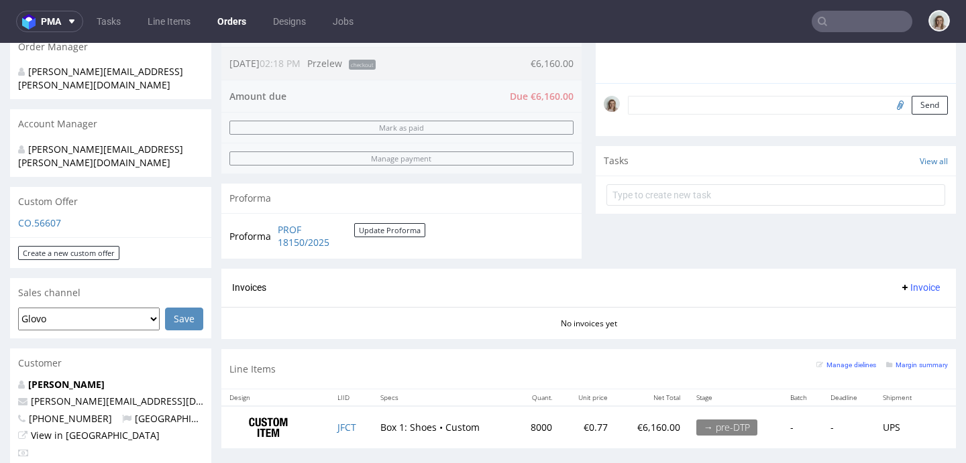
scroll to position [561, 0]
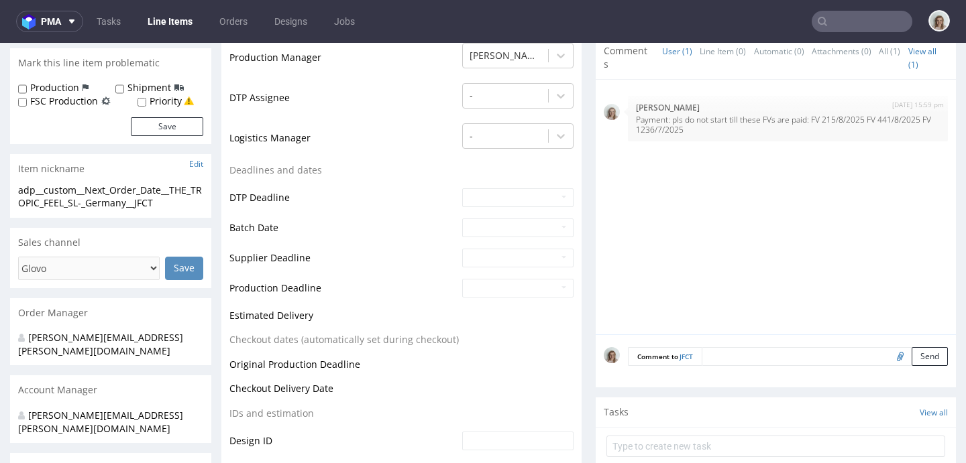
scroll to position [484, 0]
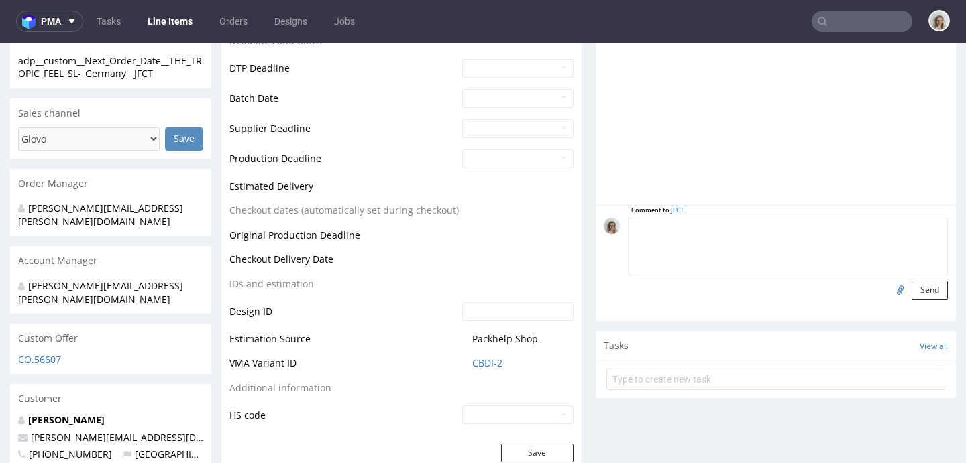
click at [717, 233] on textarea at bounding box center [788, 247] width 320 height 58
paste textarea "Production together with R541125849"
drag, startPoint x: 764, startPoint y: 225, endPoint x: 830, endPoint y: 225, distance: 65.7
click at [830, 225] on textarea "Production together with R541125849" at bounding box center [788, 247] width 320 height 58
paste textarea "738390225"
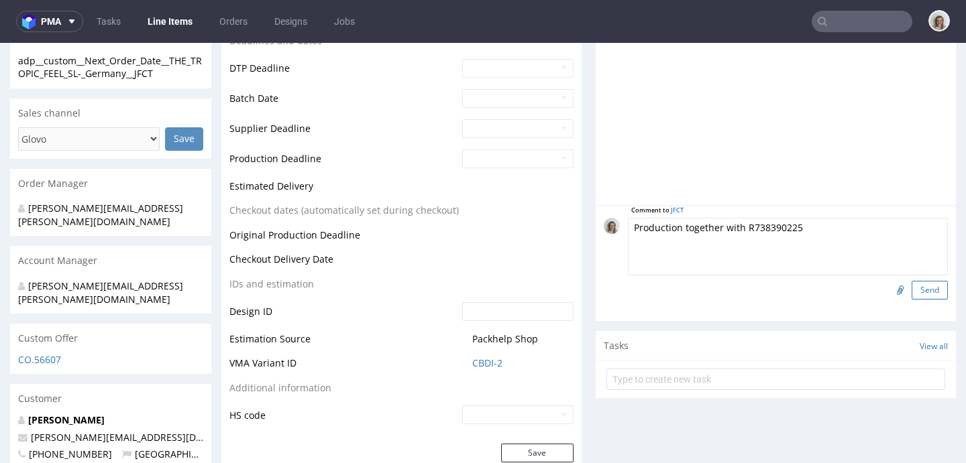
type textarea "Production together with R738390225"
click at [912, 282] on button "Send" at bounding box center [930, 290] width 36 height 19
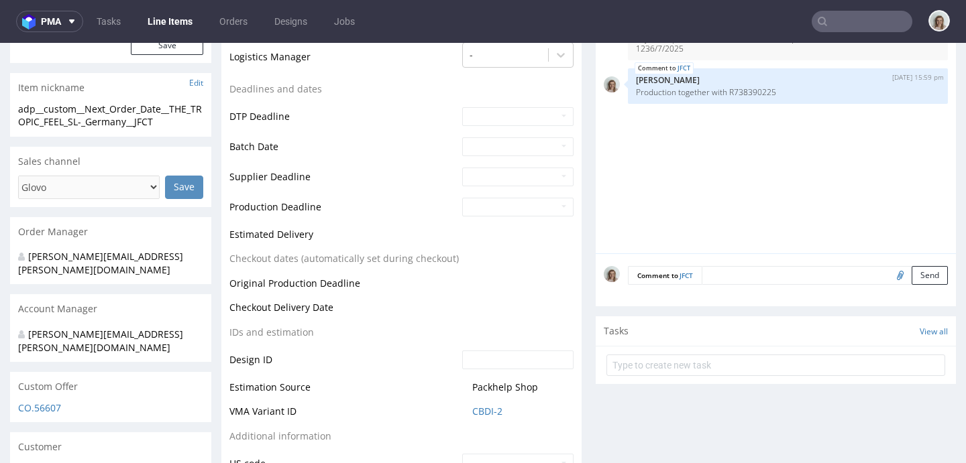
scroll to position [438, 0]
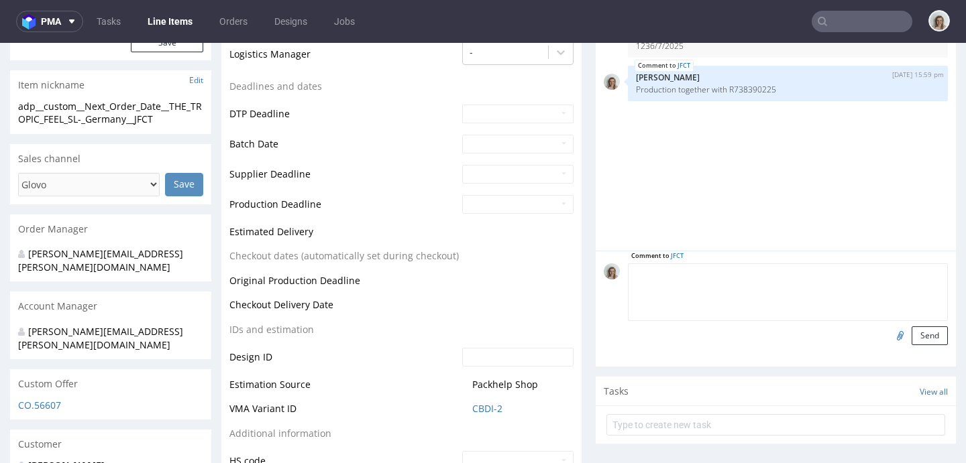
click at [715, 271] on textarea at bounding box center [788, 293] width 320 height 58
paste textarea "1;1 reorder of INKA, artwork confirmed"
type textarea "1;1 reorder of INKA, artwork confirmed"
click at [889, 337] on input "file" at bounding box center [898, 335] width 19 height 17
type input "C:\fakepath\tfpd__custom__THE_TROPIC_FEEL_SL_NEW_BOXES_3_-_shipping_to_UK__INKA…"
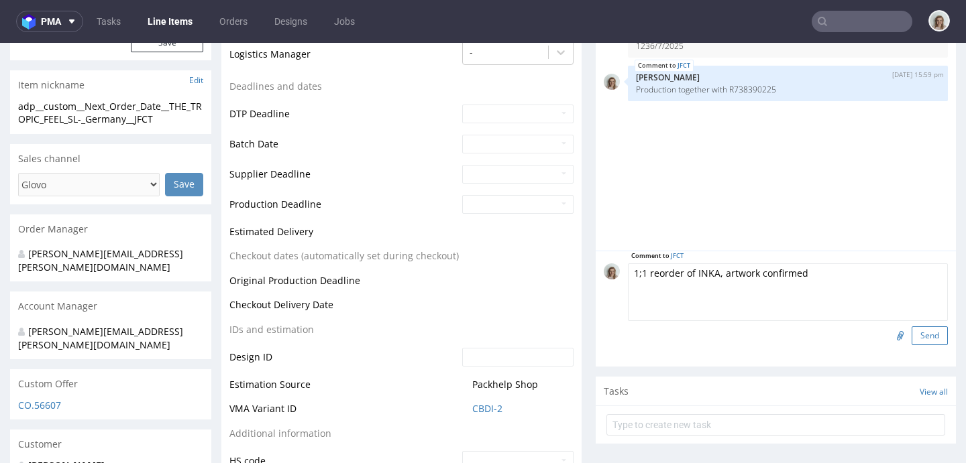
click at [914, 337] on button "Send" at bounding box center [930, 336] width 36 height 19
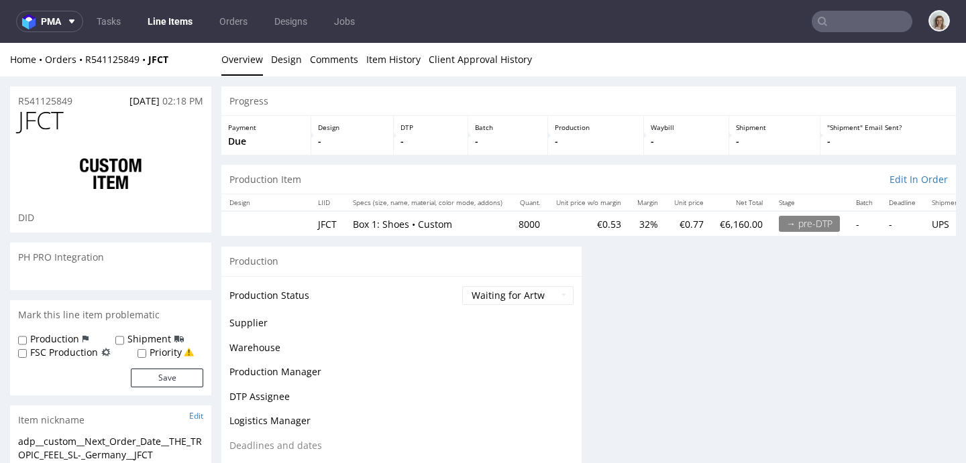
scroll to position [0, 0]
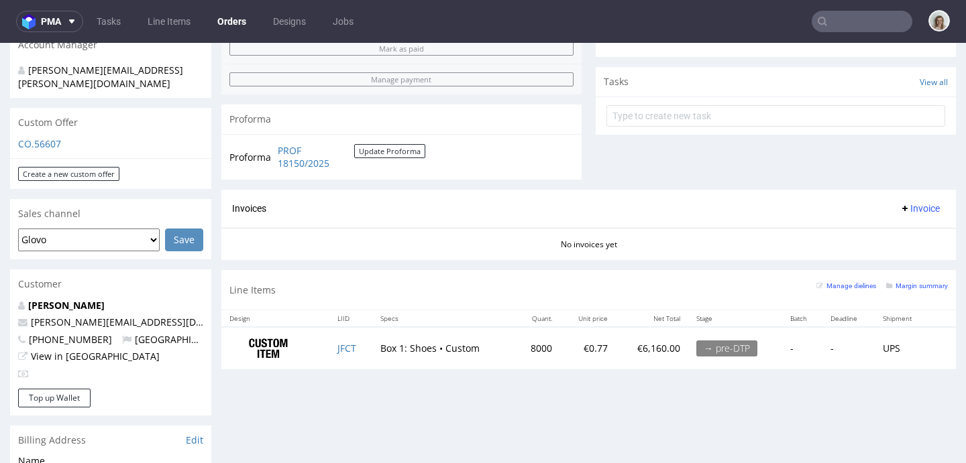
scroll to position [535, 0]
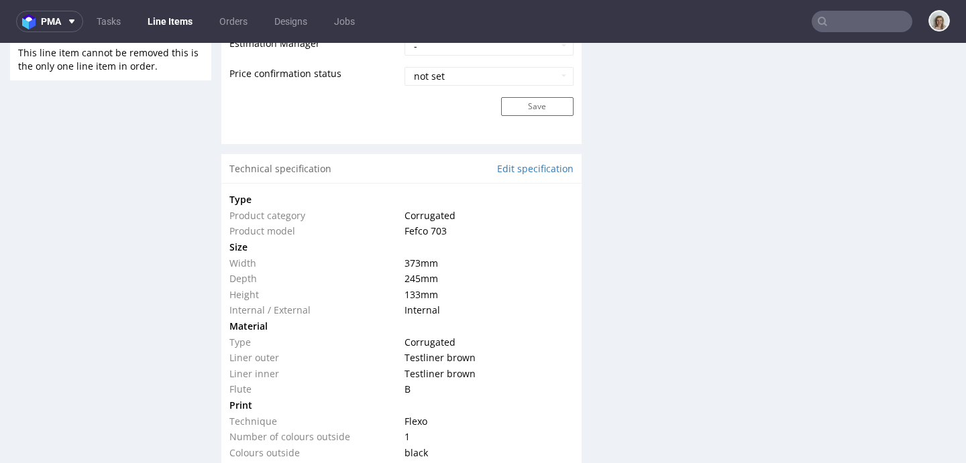
scroll to position [1232, 0]
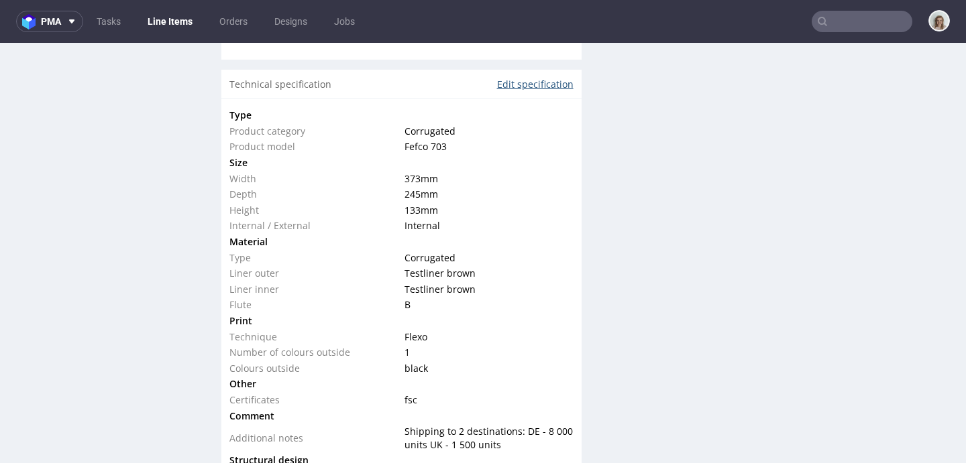
click at [529, 83] on link "Edit specification" at bounding box center [535, 84] width 76 height 13
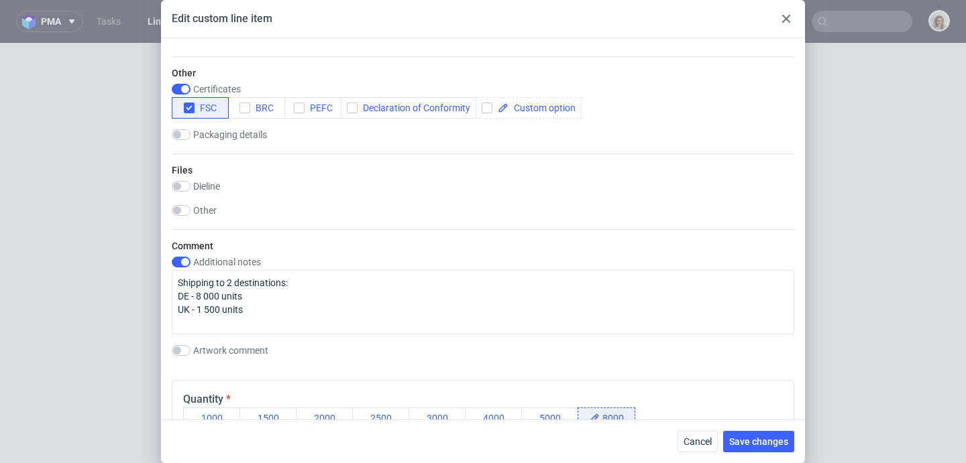
scroll to position [1217, 0]
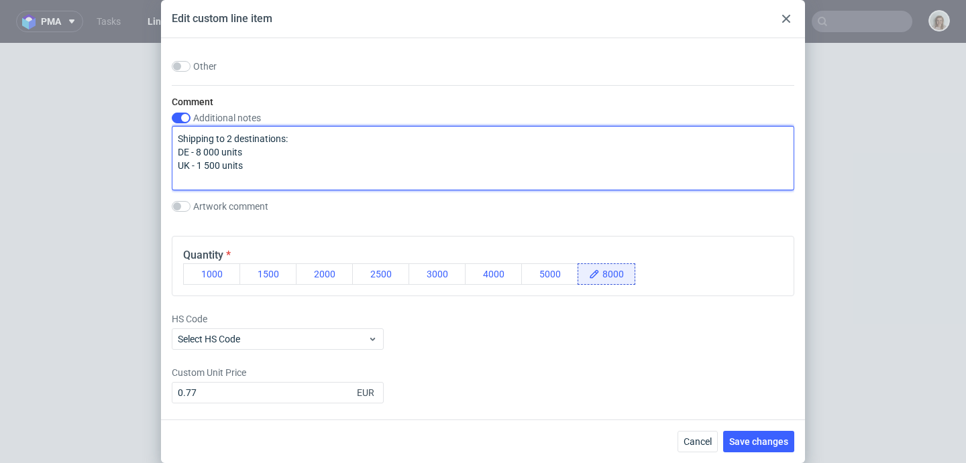
drag, startPoint x: 252, startPoint y: 167, endPoint x: 162, endPoint y: 129, distance: 97.4
click at [162, 129] on div "Technical specification Instant price RFQ Type Product category Corrugated Prod…" at bounding box center [483, 229] width 644 height 382
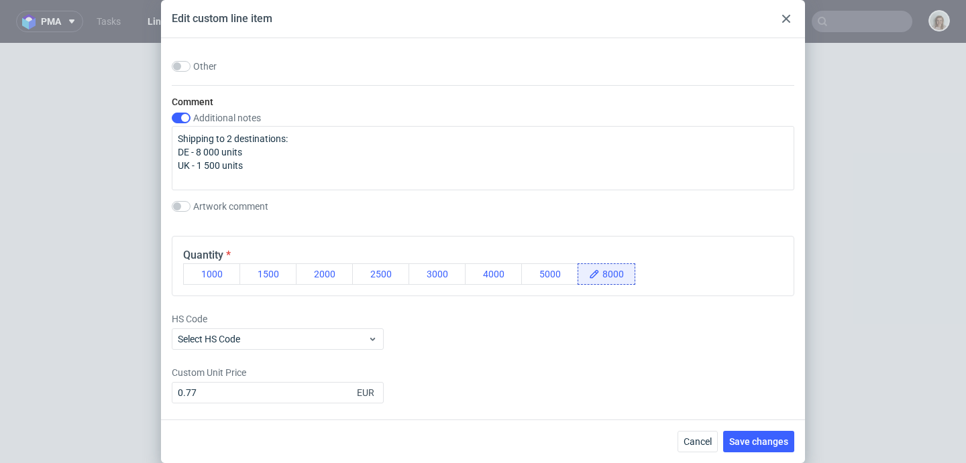
click at [175, 111] on div "Comment Additional notes Shipping to 2 destinations: DE - 8 000 units UK - 1 50…" at bounding box center [483, 155] width 622 height 140
click at [179, 114] on input "checkbox" at bounding box center [181, 118] width 19 height 11
checkbox input "false"
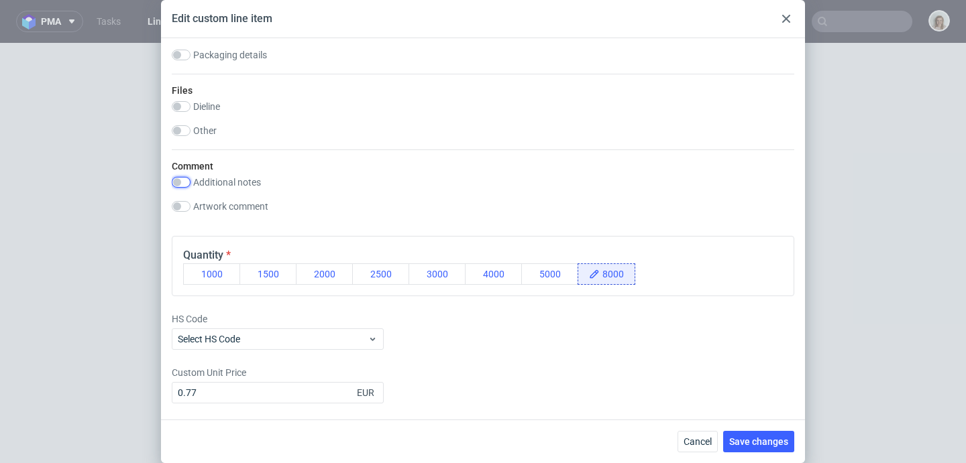
scroll to position [1152, 0]
drag, startPoint x: 769, startPoint y: 440, endPoint x: 759, endPoint y: 431, distance: 14.3
click at [769, 440] on span "Save changes" at bounding box center [758, 441] width 59 height 9
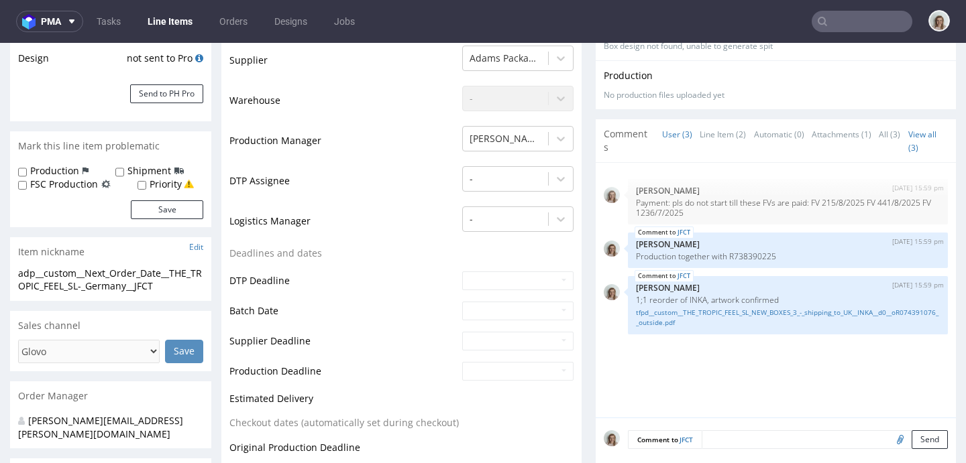
scroll to position [284, 0]
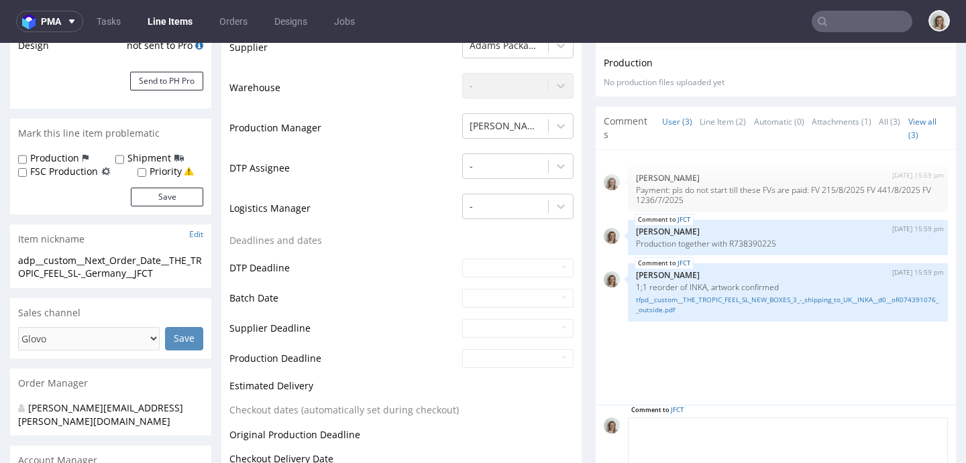
click at [734, 423] on textarea at bounding box center [788, 447] width 320 height 58
paste textarea "FSC: all the countries beside the US."
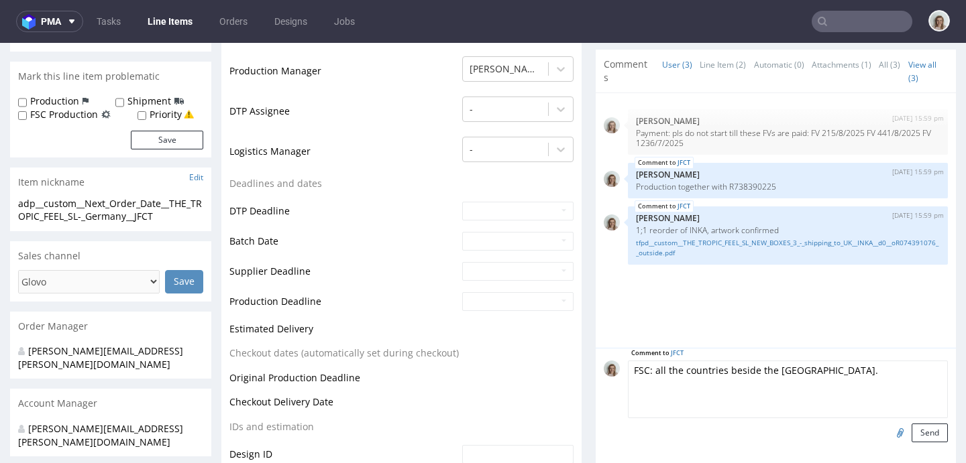
scroll to position [555, 0]
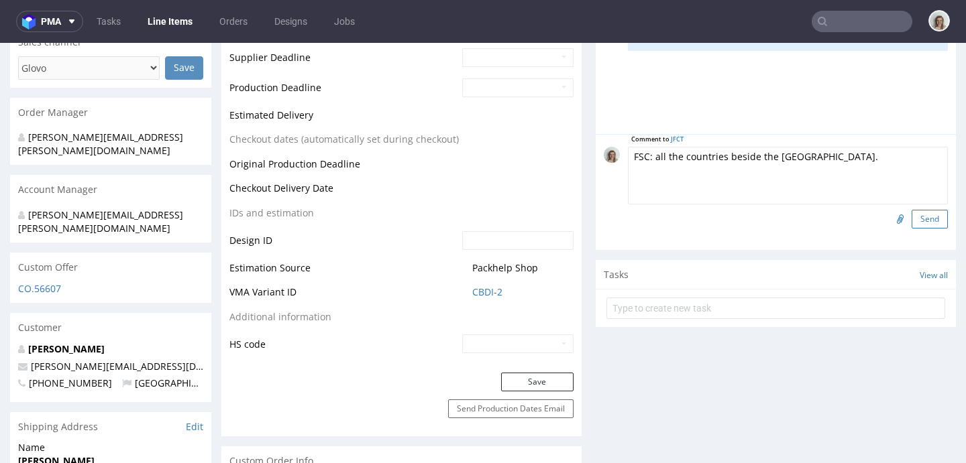
type textarea "FSC: all the countries beside the US."
click at [913, 215] on button "Send" at bounding box center [930, 219] width 36 height 19
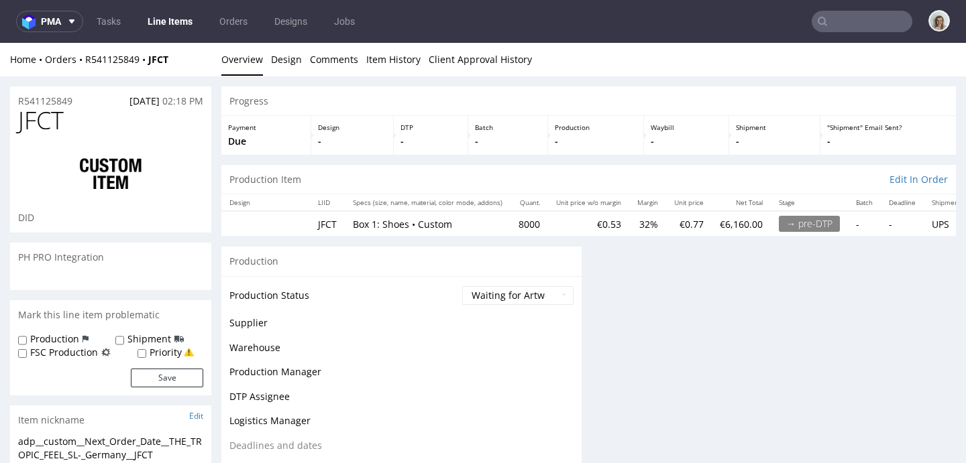
scroll to position [0, 0]
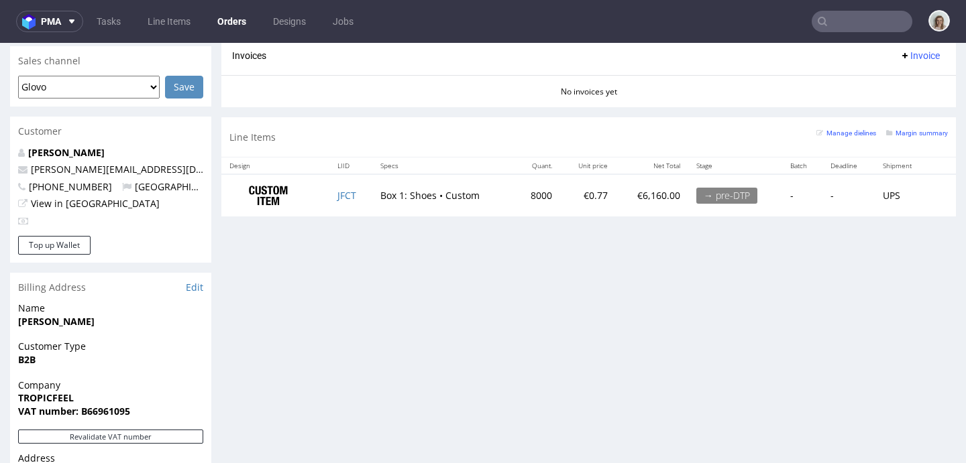
scroll to position [504, 0]
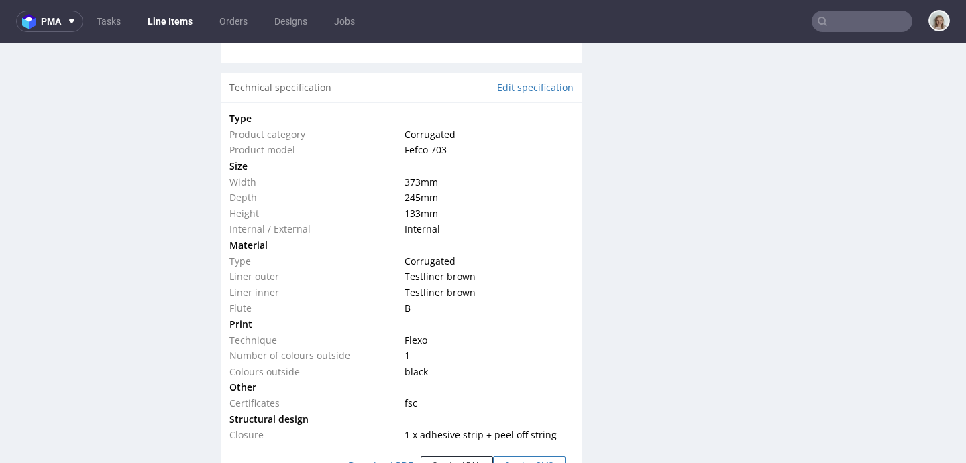
scroll to position [1534, 0]
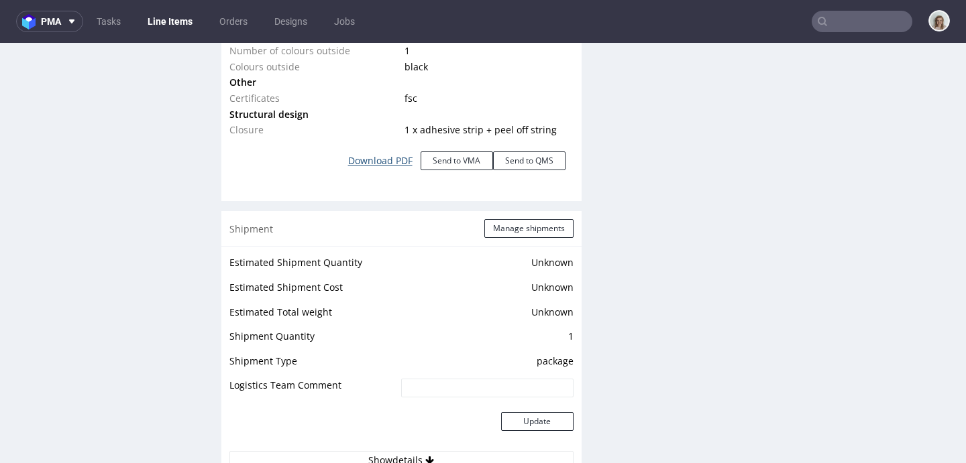
click at [370, 158] on link "Download PDF" at bounding box center [380, 161] width 80 height 30
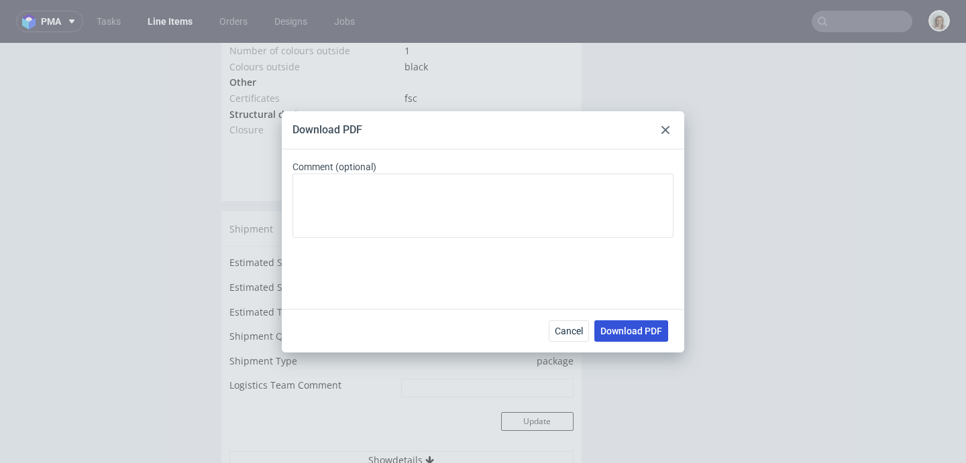
click at [646, 328] on span "Download PDF" at bounding box center [631, 331] width 62 height 9
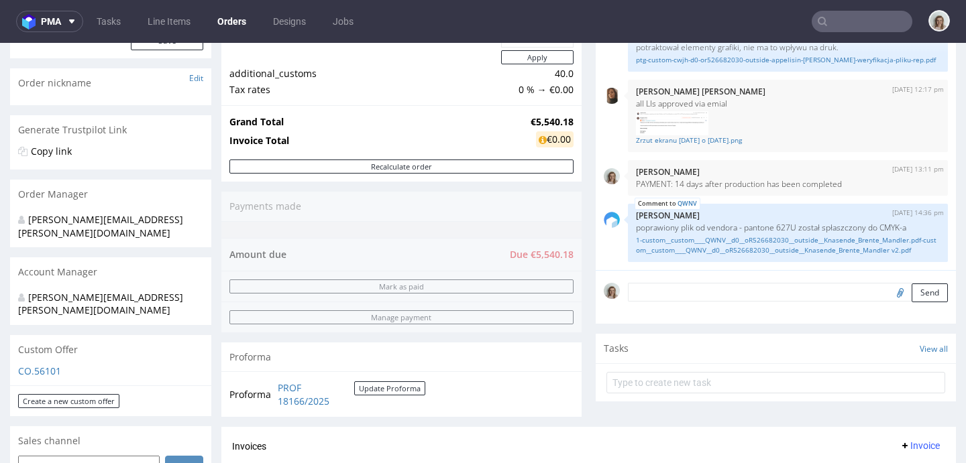
scroll to position [447, 0]
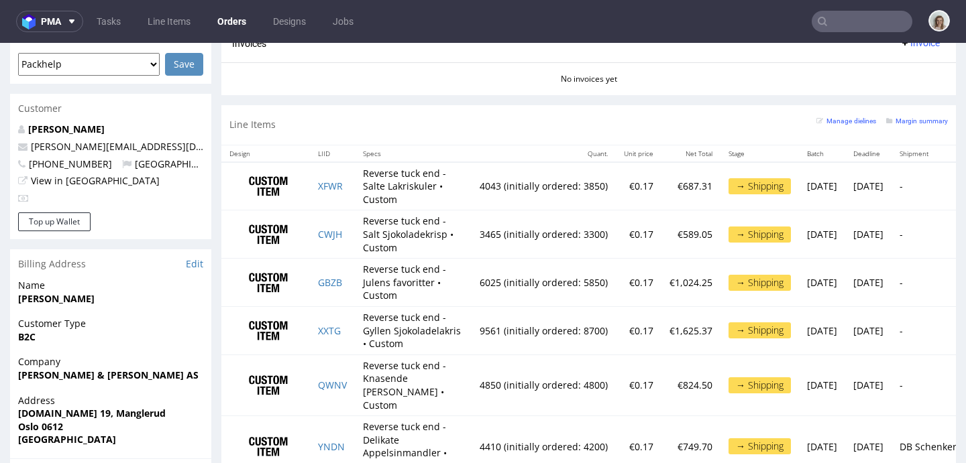
scroll to position [494, 0]
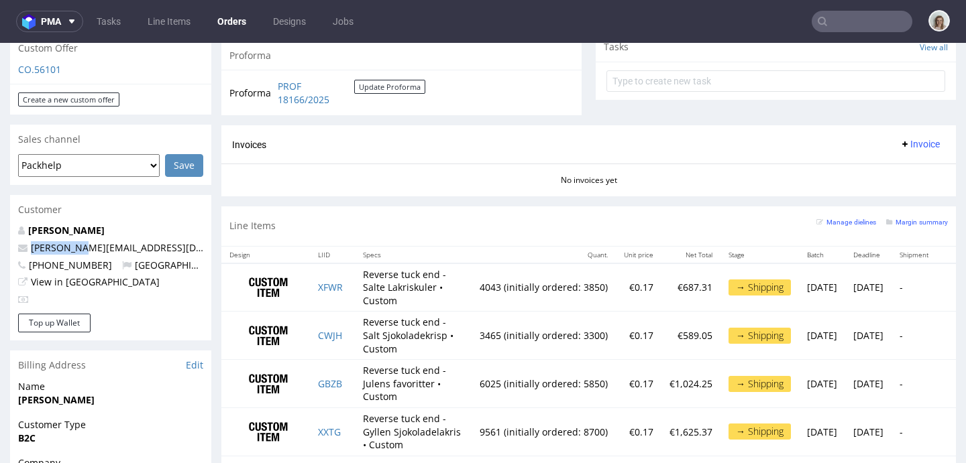
drag, startPoint x: 78, startPoint y: 221, endPoint x: 22, endPoint y: 221, distance: 56.3
click at [22, 241] on p "[PERSON_NAME][EMAIL_ADDRESS][DOMAIN_NAME]" at bounding box center [110, 247] width 185 height 13
copy span "[PERSON_NAME][EMAIL_ADDRESS][DOMAIN_NAME]"
click at [840, 17] on input "text" at bounding box center [862, 21] width 101 height 21
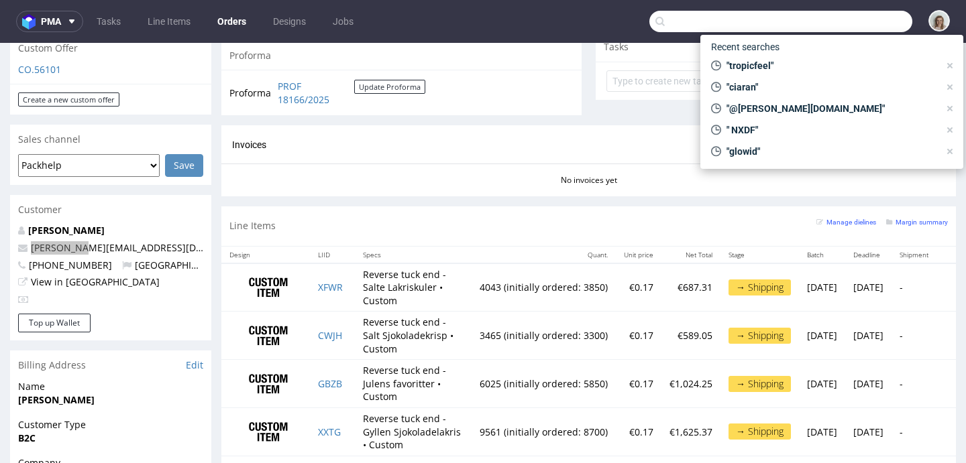
paste input "[PERSON_NAME][EMAIL_ADDRESS][DOMAIN_NAME]"
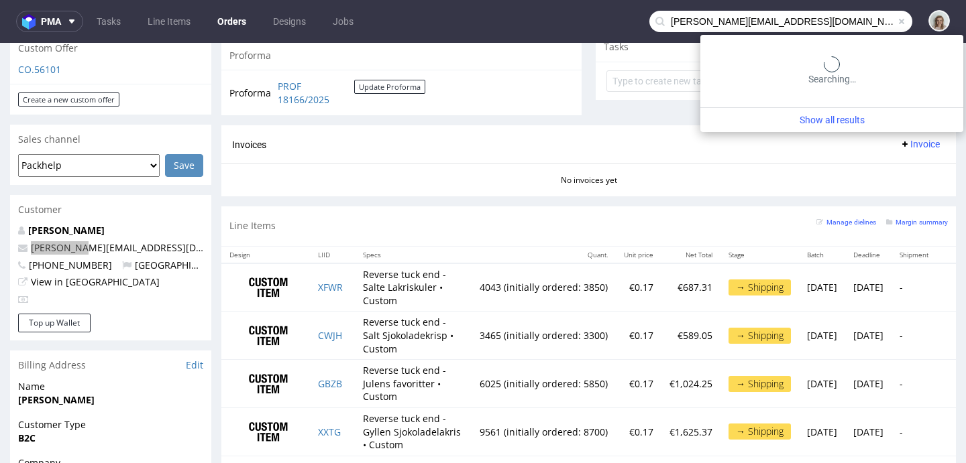
type input "[PERSON_NAME][EMAIL_ADDRESS][DOMAIN_NAME]"
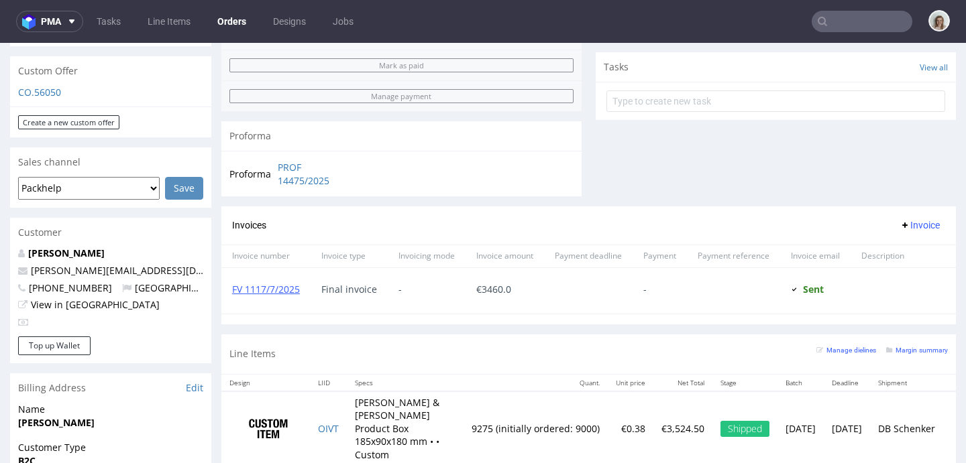
scroll to position [474, 0]
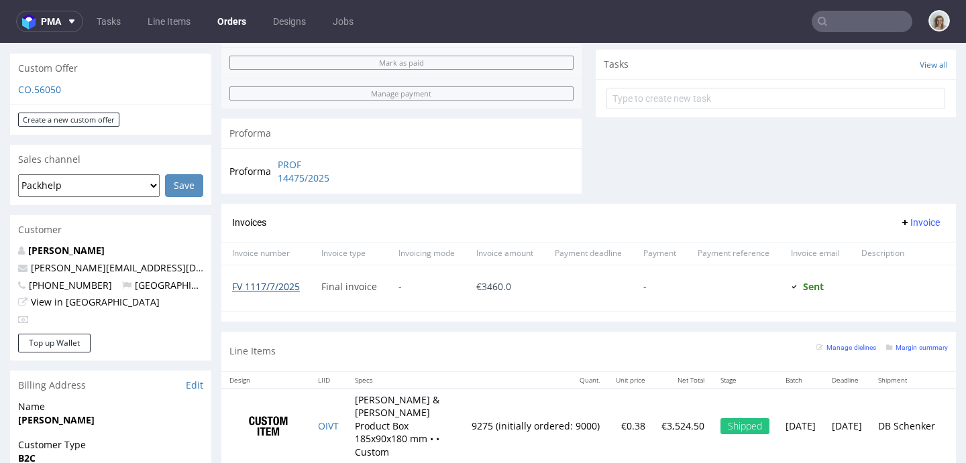
click at [284, 289] on link "FV 1117/7/2025" at bounding box center [266, 286] width 68 height 13
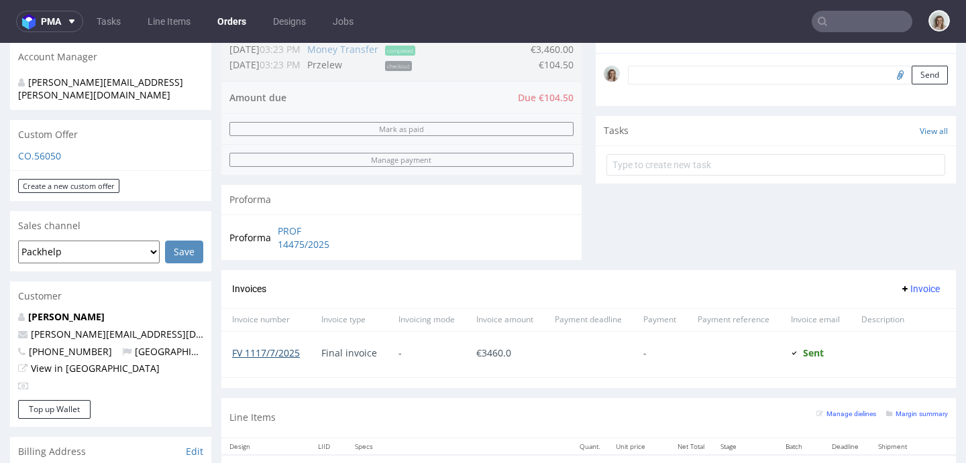
scroll to position [0, 0]
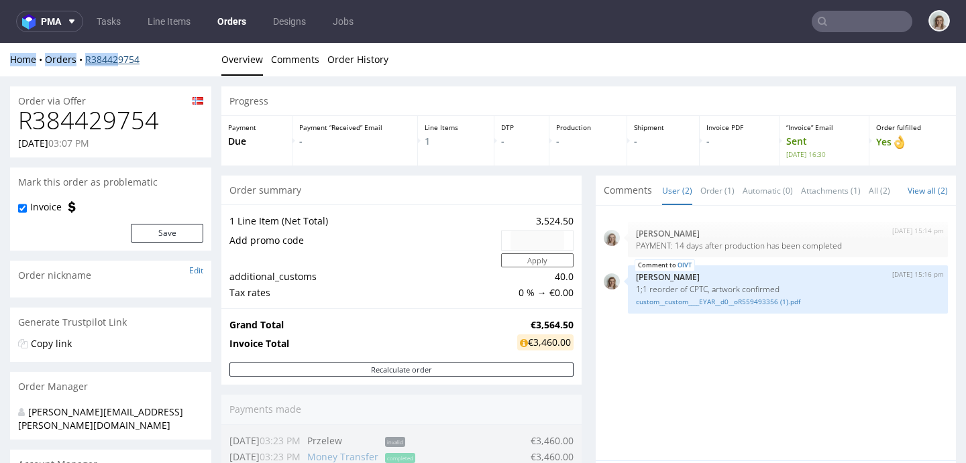
drag, startPoint x: 162, startPoint y: 53, endPoint x: 119, endPoint y: 59, distance: 44.0
click at [119, 59] on div "Home Orders R384429754 Overview Comments Order History" at bounding box center [483, 60] width 966 height 34
click at [147, 65] on div "Home Orders R384429754" at bounding box center [110, 59] width 201 height 13
drag, startPoint x: 138, startPoint y: 58, endPoint x: 86, endPoint y: 60, distance: 52.4
click at [86, 60] on div "Home Orders R384429754" at bounding box center [110, 59] width 201 height 13
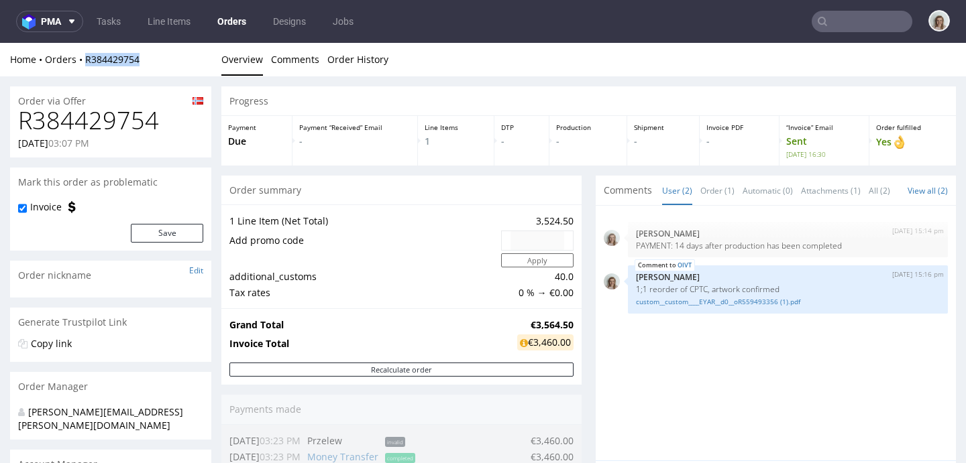
copy link "R384429754"
click at [838, 21] on input "text" at bounding box center [862, 21] width 101 height 21
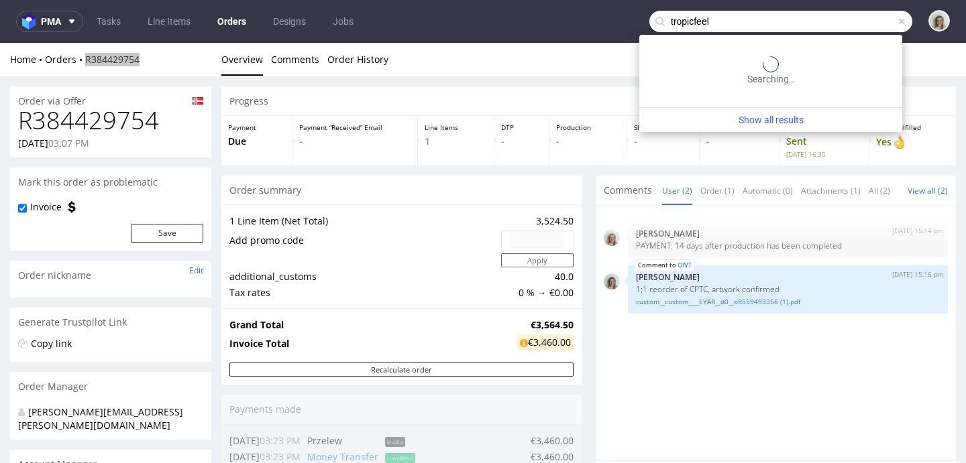
type input "tropicfeel"
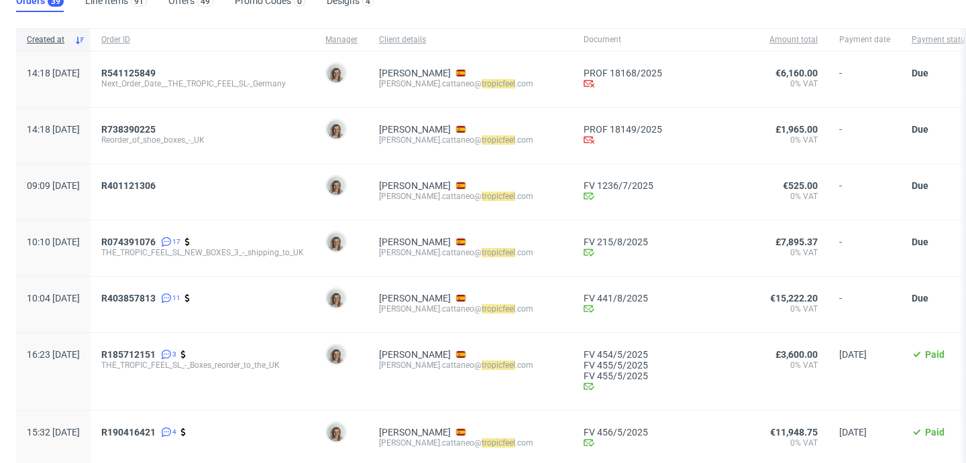
scroll to position [199, 0]
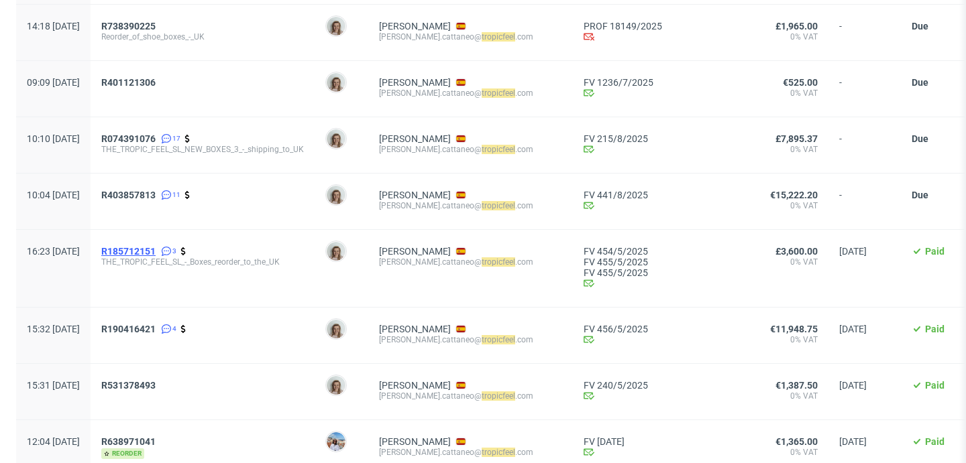
click at [156, 252] on span "R185712151" at bounding box center [128, 251] width 54 height 11
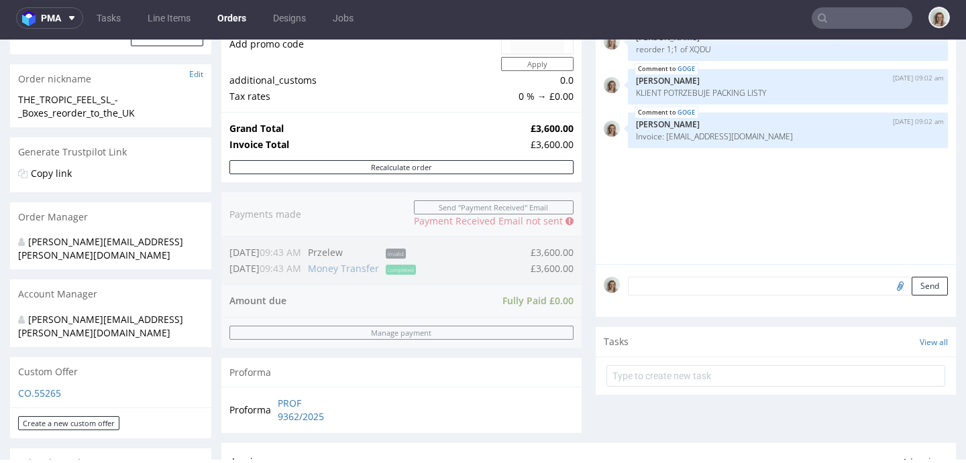
scroll to position [620, 0]
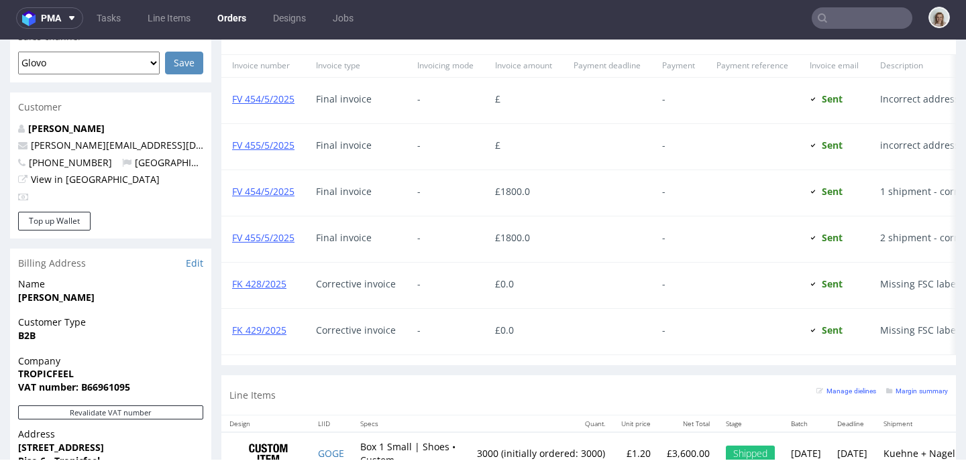
type input "tropicfeel"
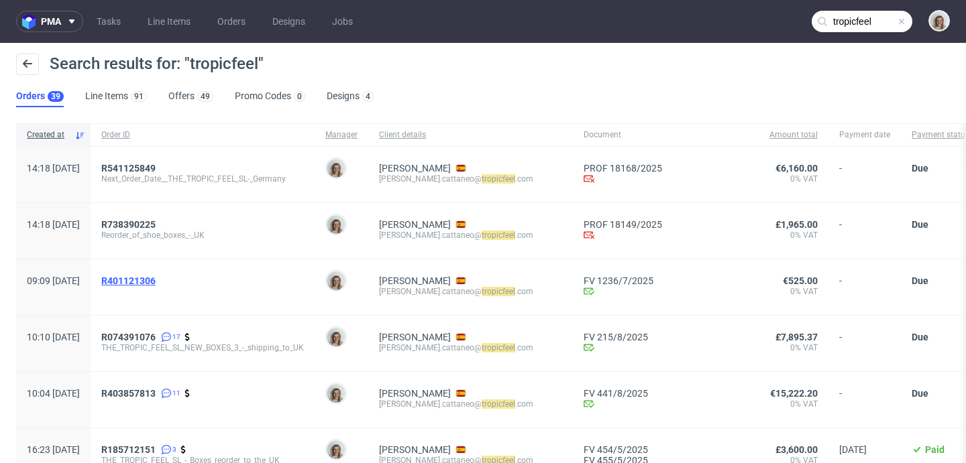
click at [156, 277] on span "R401121306" at bounding box center [128, 281] width 54 height 11
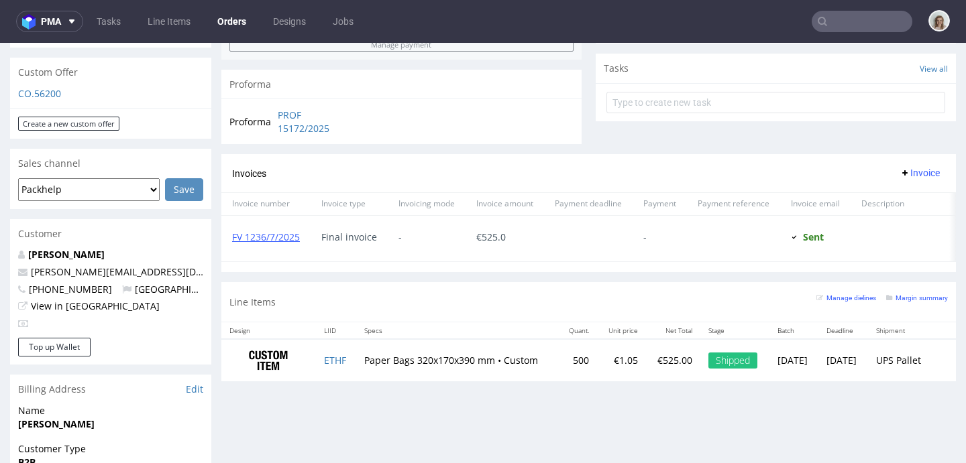
scroll to position [626, 0]
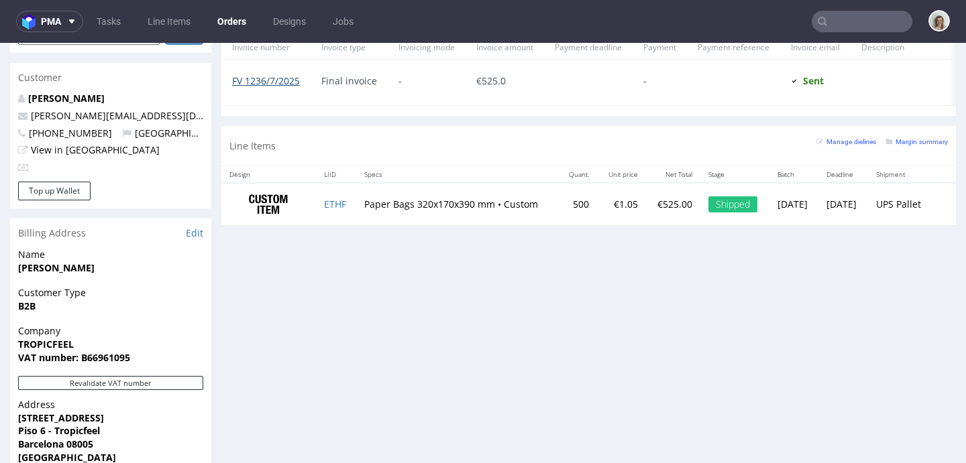
click at [253, 84] on link "FV 1236/7/2025" at bounding box center [266, 80] width 68 height 13
type input "tropicfeel"
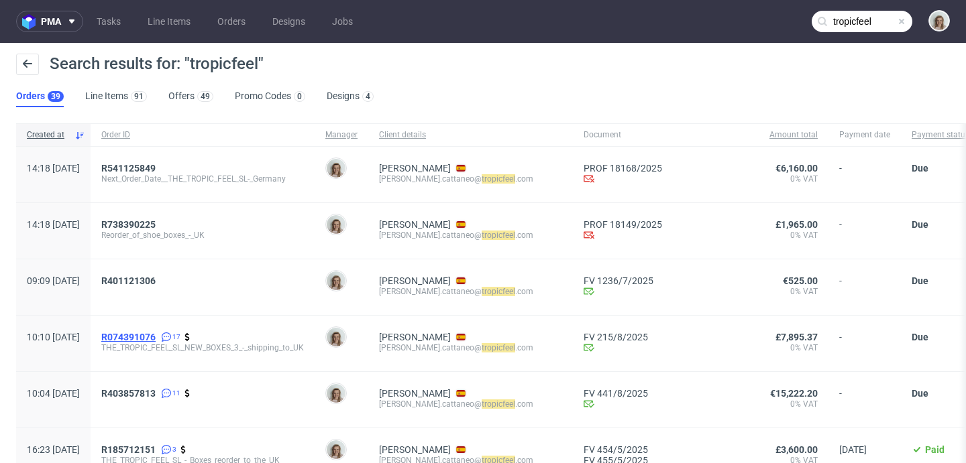
click at [156, 343] on span "R074391076" at bounding box center [128, 337] width 54 height 11
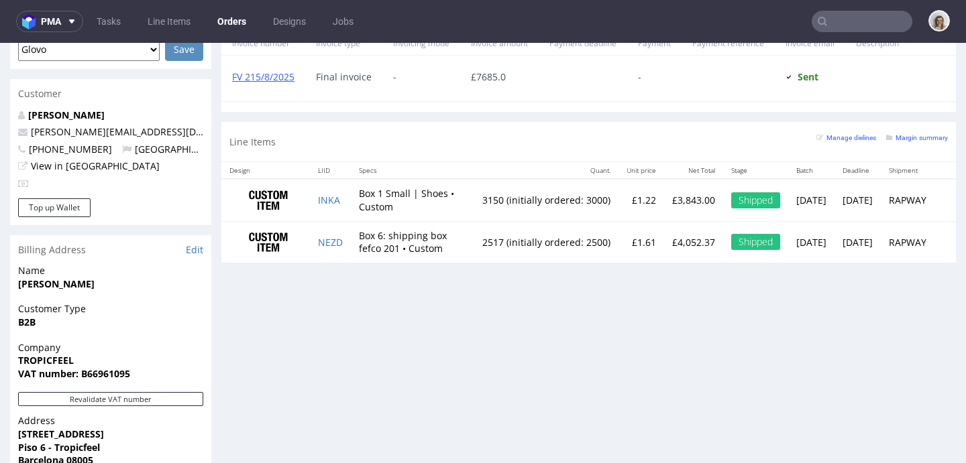
scroll to position [572, 0]
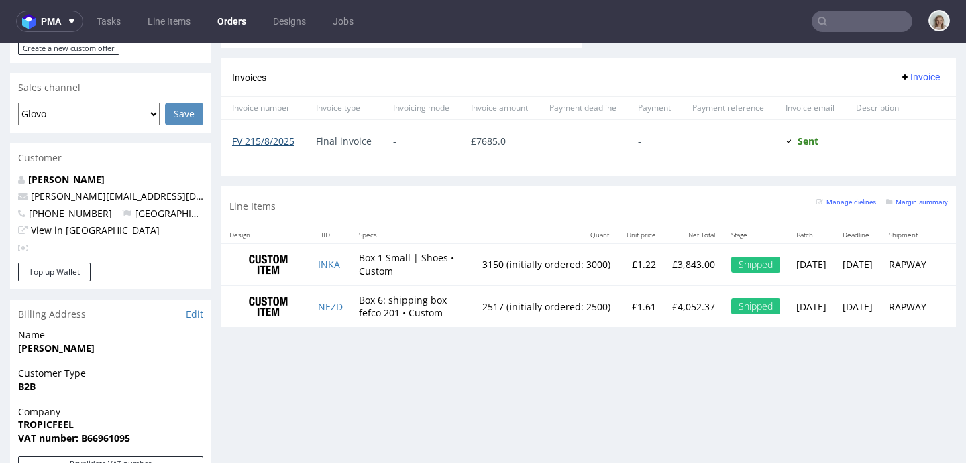
click at [276, 144] on link "FV 215/8/2025" at bounding box center [263, 141] width 62 height 13
type input "tropicfeel"
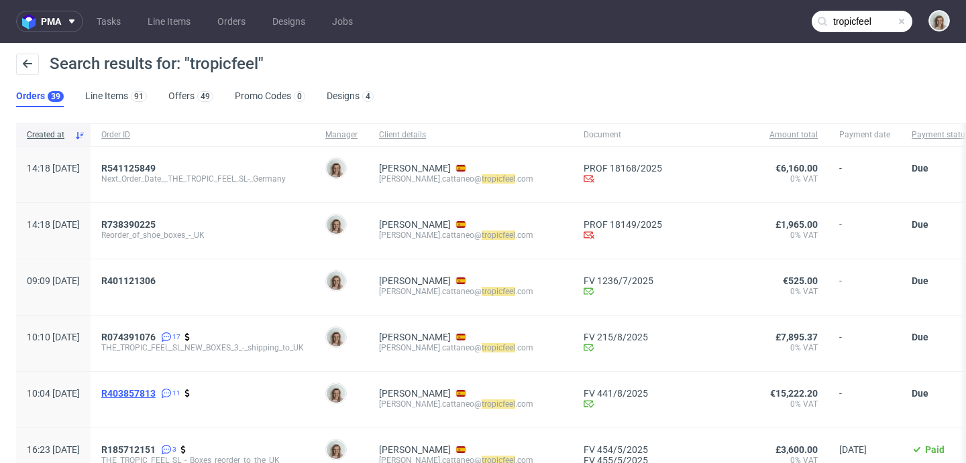
click at [156, 396] on span "R403857813" at bounding box center [128, 393] width 54 height 11
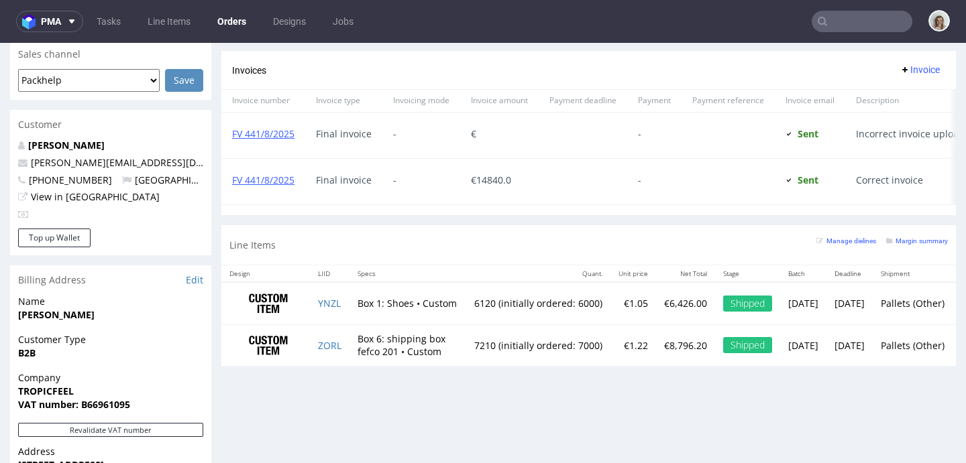
scroll to position [568, 0]
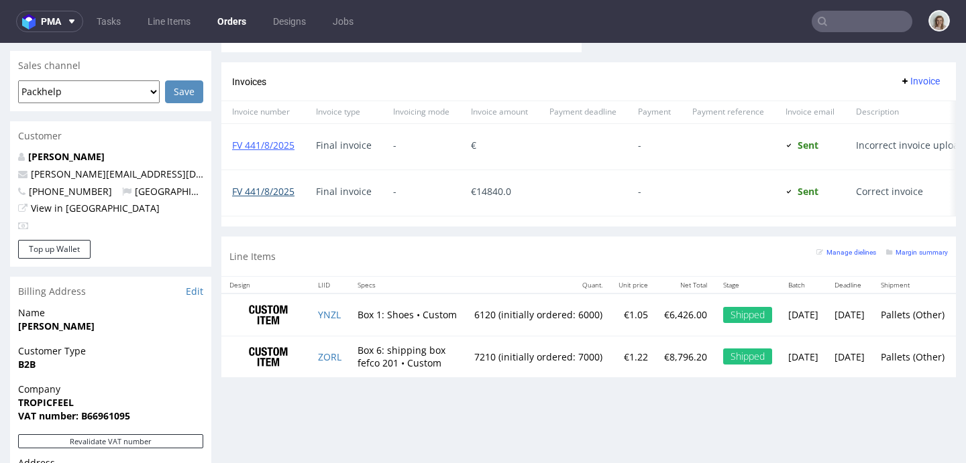
click at [278, 197] on link "FV 441/8/2025" at bounding box center [263, 191] width 62 height 13
type input "tropicfeel"
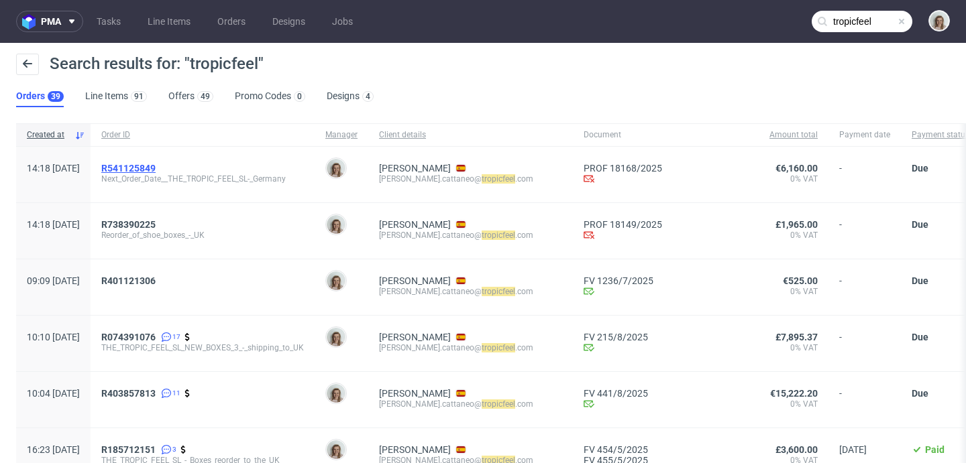
click at [156, 166] on span "R541125849" at bounding box center [128, 168] width 54 height 11
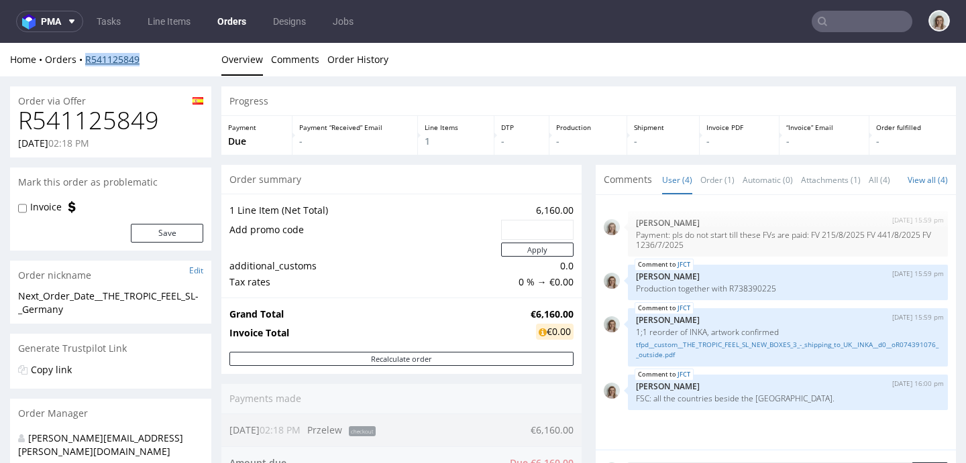
drag, startPoint x: 145, startPoint y: 55, endPoint x: 85, endPoint y: 59, distance: 59.8
click at [85, 59] on div "Home Orders R541125849" at bounding box center [110, 59] width 201 height 13
copy link "R541125849"
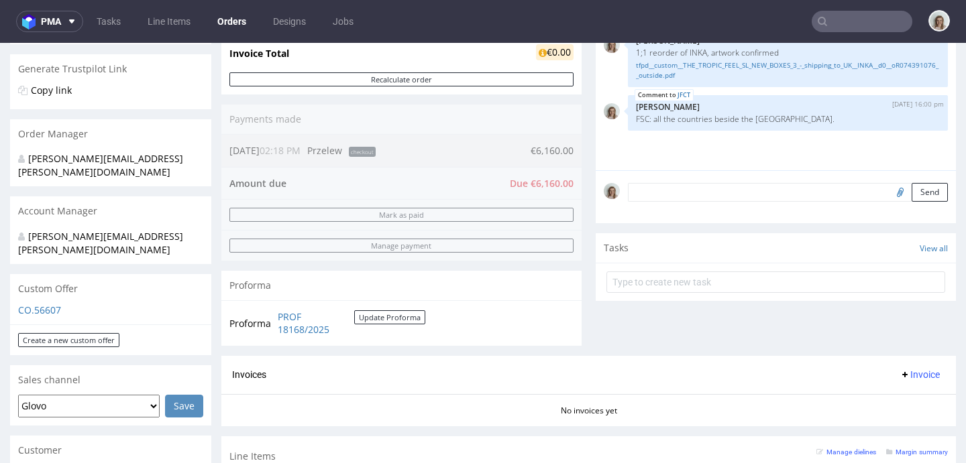
scroll to position [227, 0]
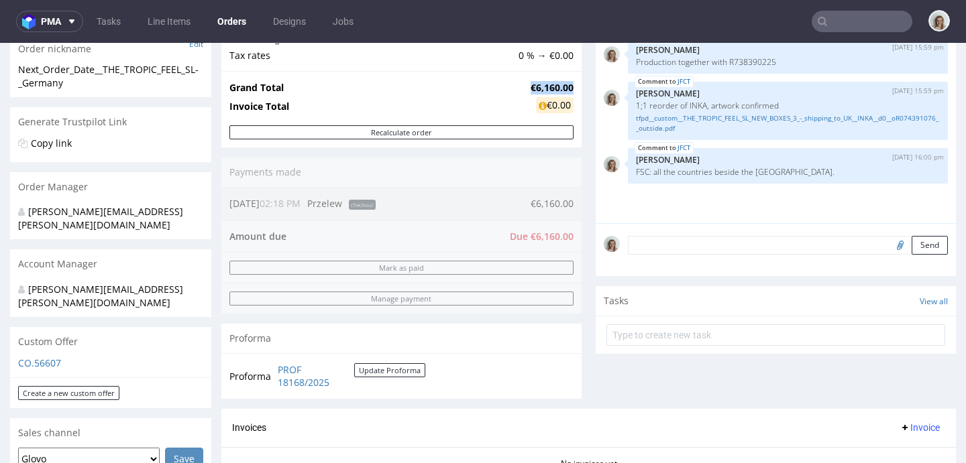
drag, startPoint x: 562, startPoint y: 85, endPoint x: 511, endPoint y: 87, distance: 51.0
click at [511, 87] on tr "Grand Total €6,160.00" at bounding box center [401, 88] width 344 height 16
copy tr "€6,160.00"
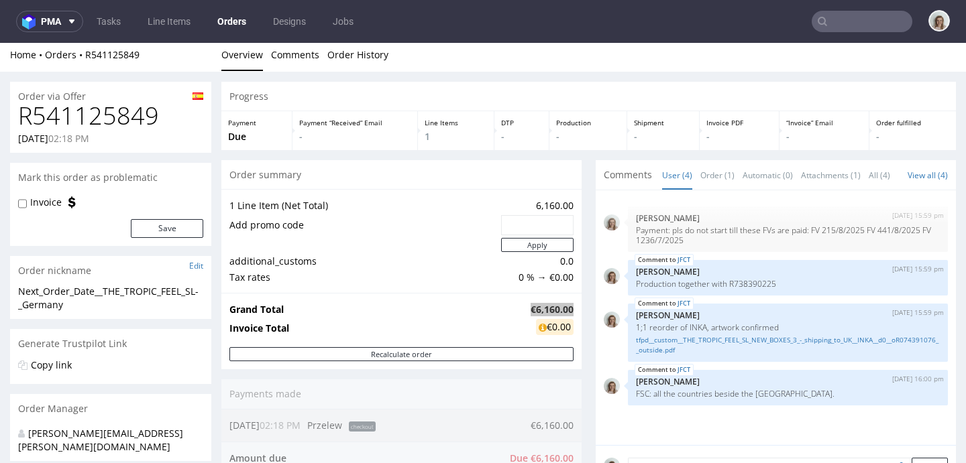
scroll to position [0, 0]
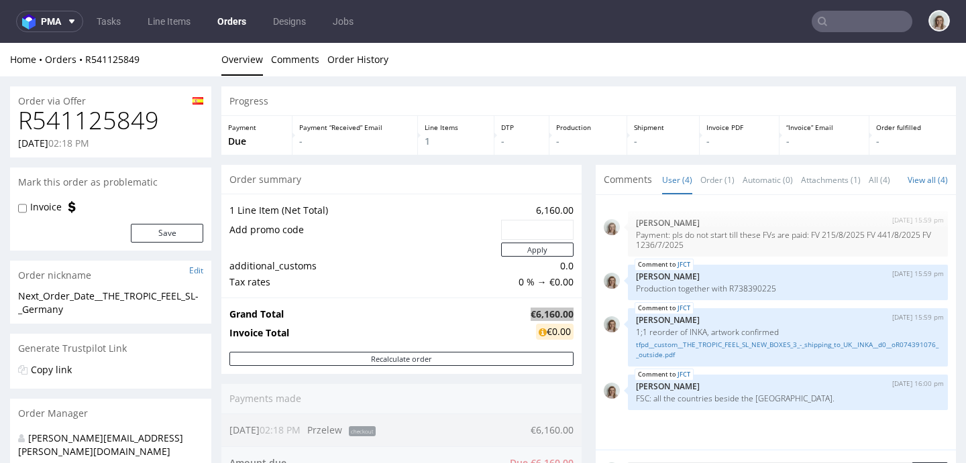
type input "tropicfeel"
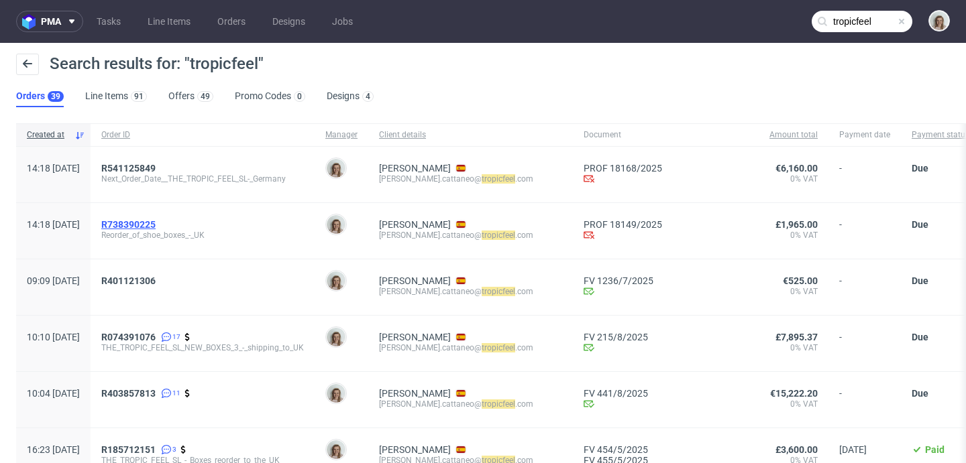
click at [156, 224] on span "R738390225" at bounding box center [128, 224] width 54 height 11
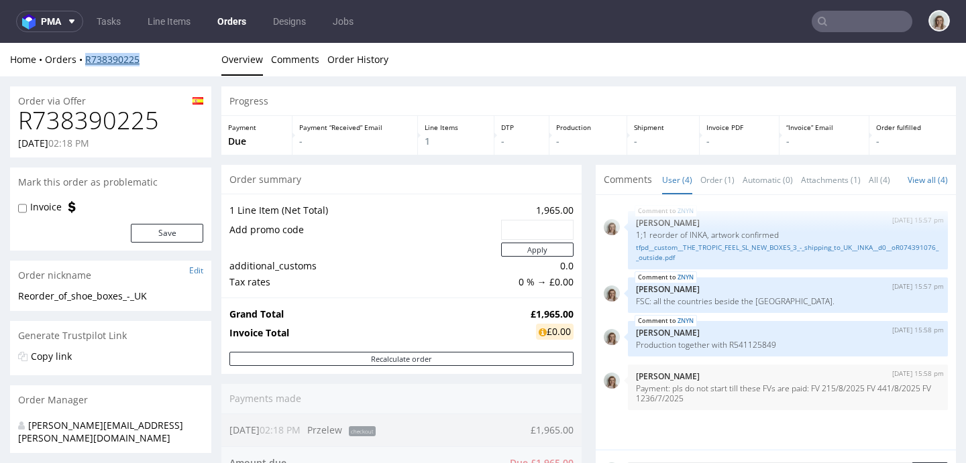
drag, startPoint x: 148, startPoint y: 60, endPoint x: 87, endPoint y: 55, distance: 60.6
click at [87, 56] on div "Home Orders R738390225" at bounding box center [110, 59] width 201 height 13
copy link "R738390225"
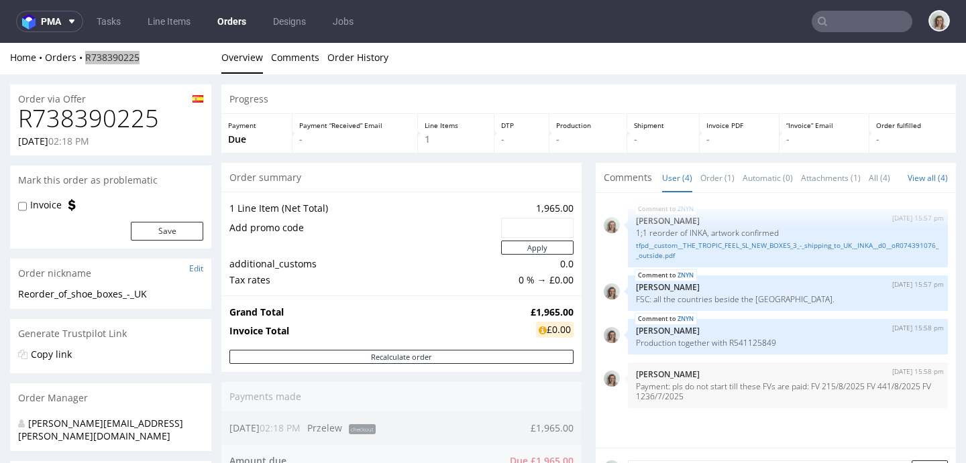
scroll to position [3, 0]
drag, startPoint x: 564, startPoint y: 312, endPoint x: 518, endPoint y: 313, distance: 45.6
click at [518, 313] on div "Grand Total £1,965.00 Invoice Total £0.00" at bounding box center [401, 322] width 360 height 54
copy tbody "Grand Total"
click at [506, 282] on td "0 % → £0.00" at bounding box center [536, 280] width 76 height 16
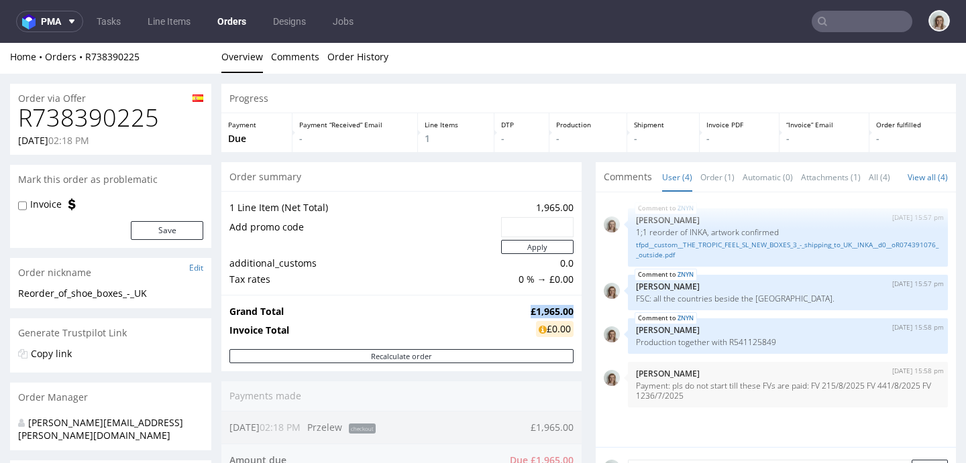
drag, startPoint x: 517, startPoint y: 309, endPoint x: 563, endPoint y: 308, distance: 45.6
click at [563, 308] on div "Grand Total £1,965.00 Invoice Total £0.00" at bounding box center [401, 322] width 360 height 54
copy strong "£1,965.00"
